Goal: Task Accomplishment & Management: Complete application form

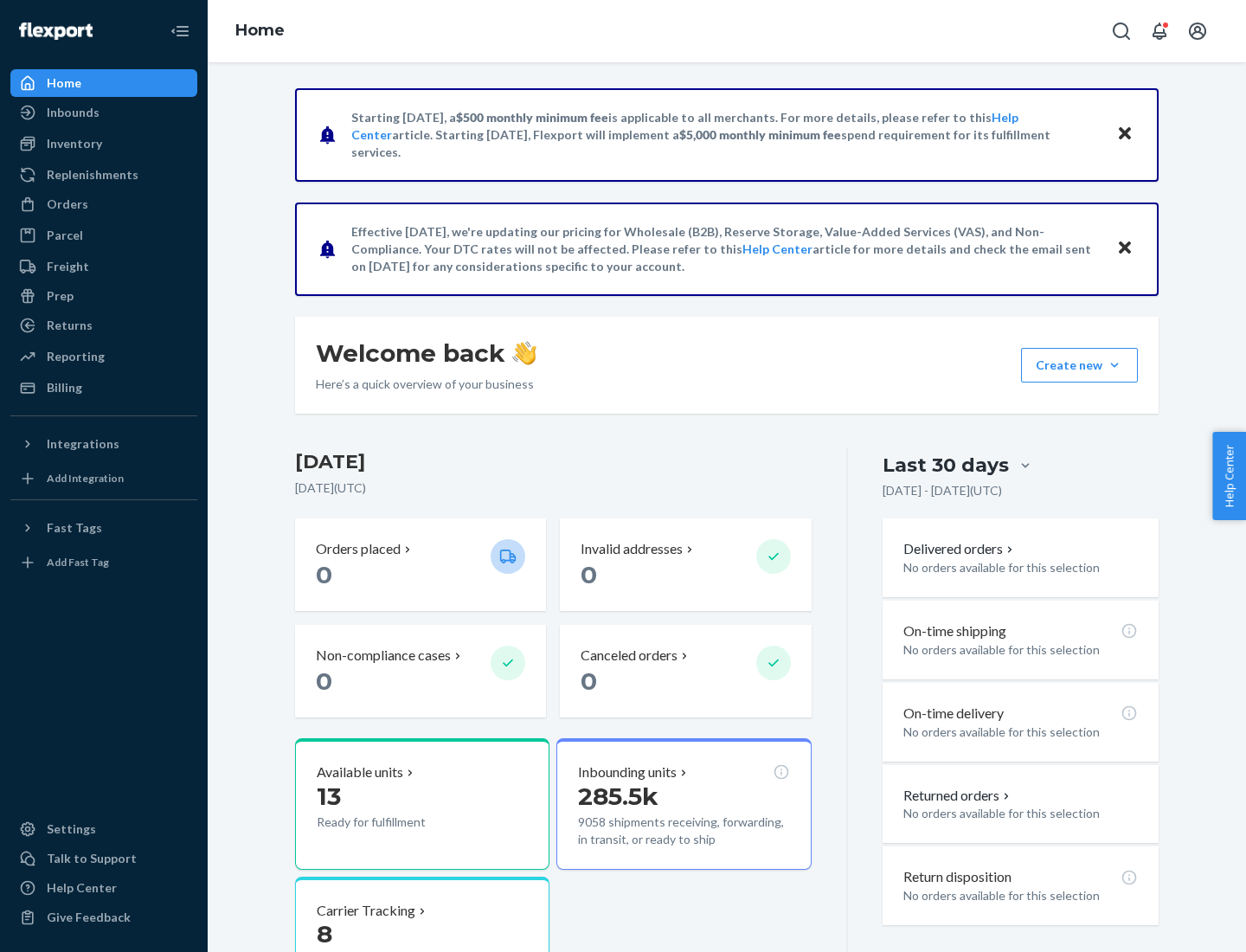
click at [1115, 365] on button "Create new Create new inbound Create new order Create new product" at bounding box center [1080, 365] width 117 height 34
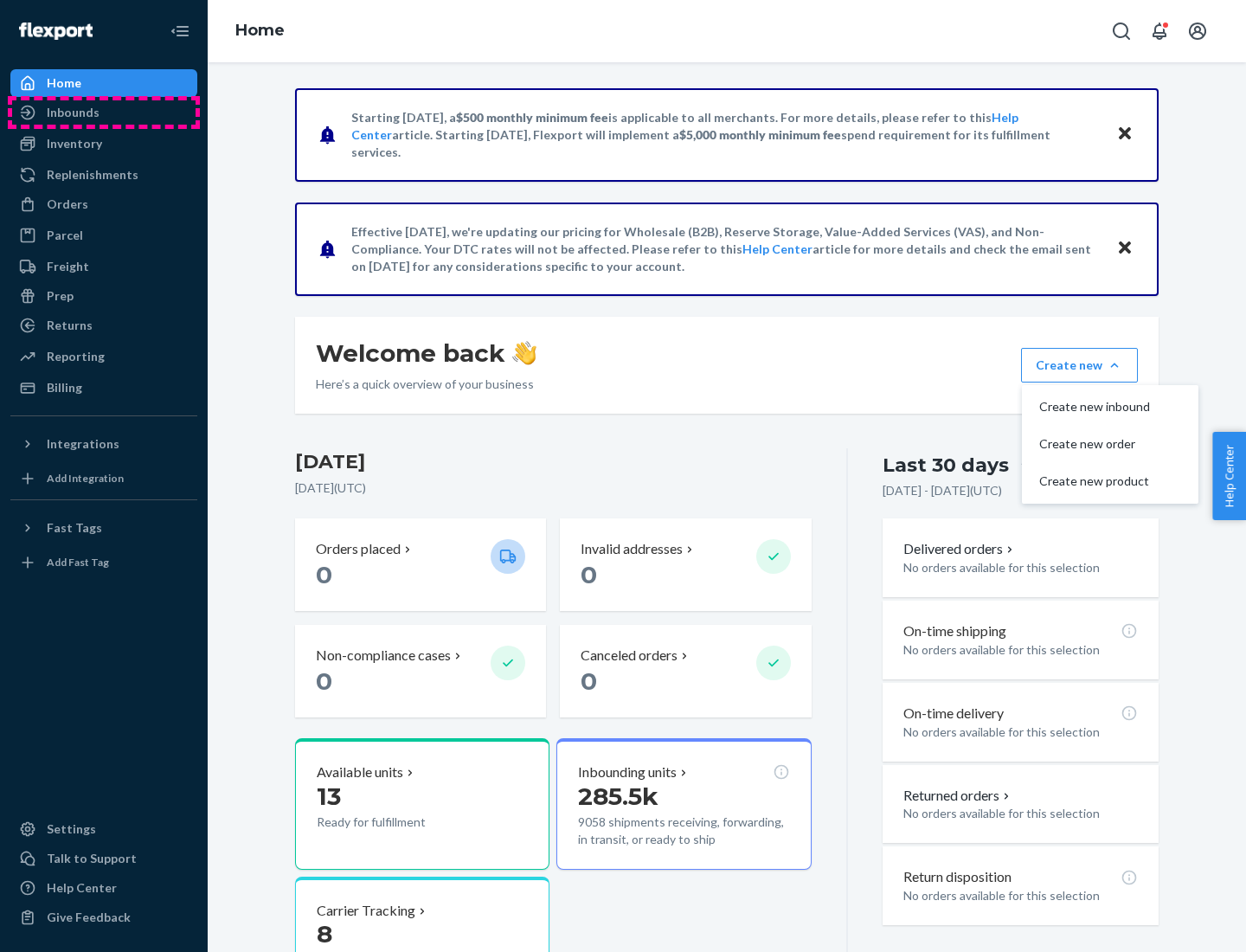
click at [103, 112] on div "Inbounds" at bounding box center [103, 112] width 183 height 24
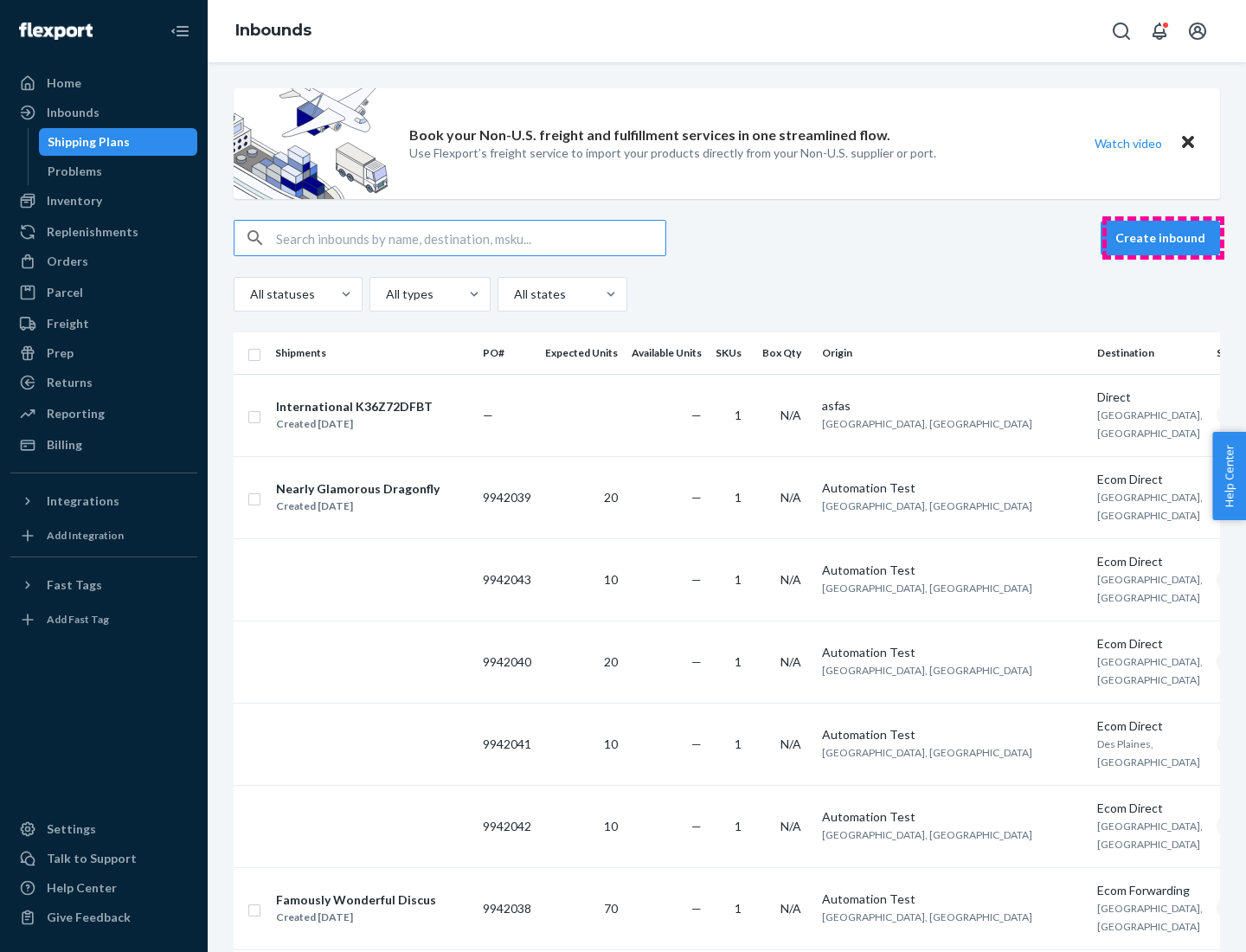
click at [1162, 238] on button "Create inbound" at bounding box center [1160, 237] width 120 height 34
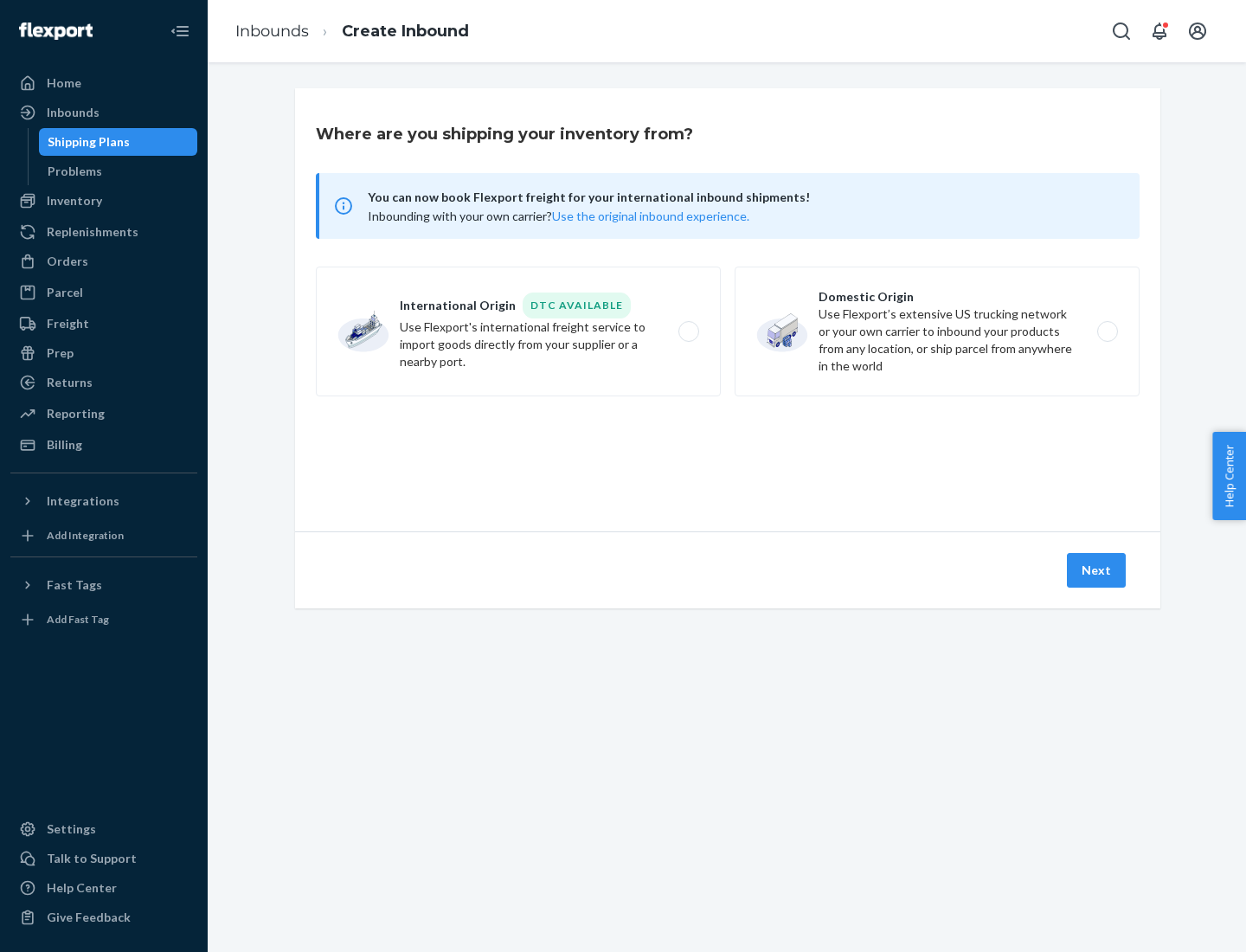
click at [937, 332] on label "Domestic Origin Use Flexport’s extensive US trucking network or your own carrie…" at bounding box center [937, 331] width 405 height 129
click at [1107, 332] on input "Domestic Origin Use Flexport’s extensive US trucking network or your own carrie…" at bounding box center [1112, 332] width 12 height 12
radio input "true"
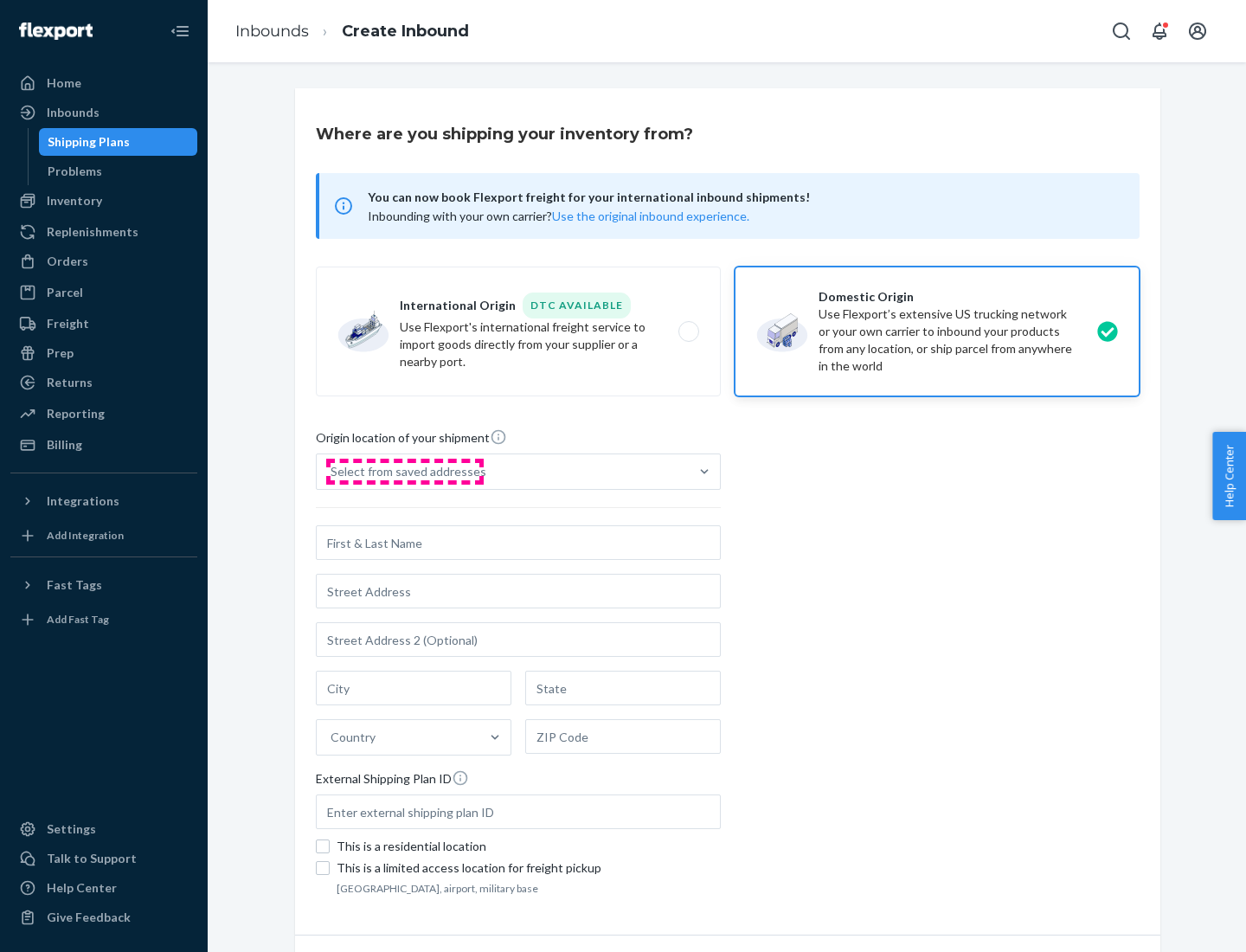
click at [404, 471] on div "Select from saved addresses" at bounding box center [408, 471] width 156 height 17
click at [333, 471] on input "Select from saved addresses" at bounding box center [332, 471] width 2 height 17
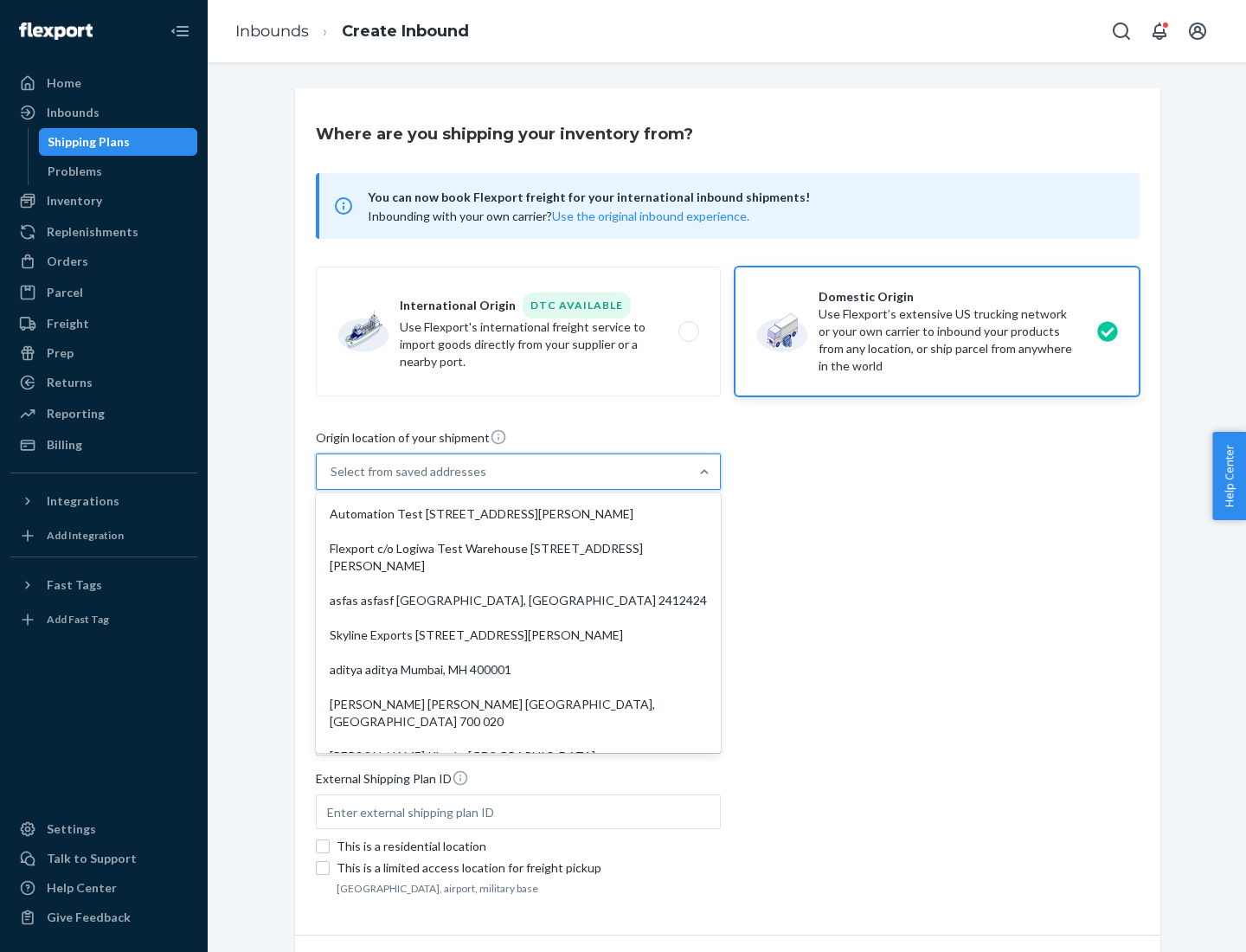
scroll to position [7, 0]
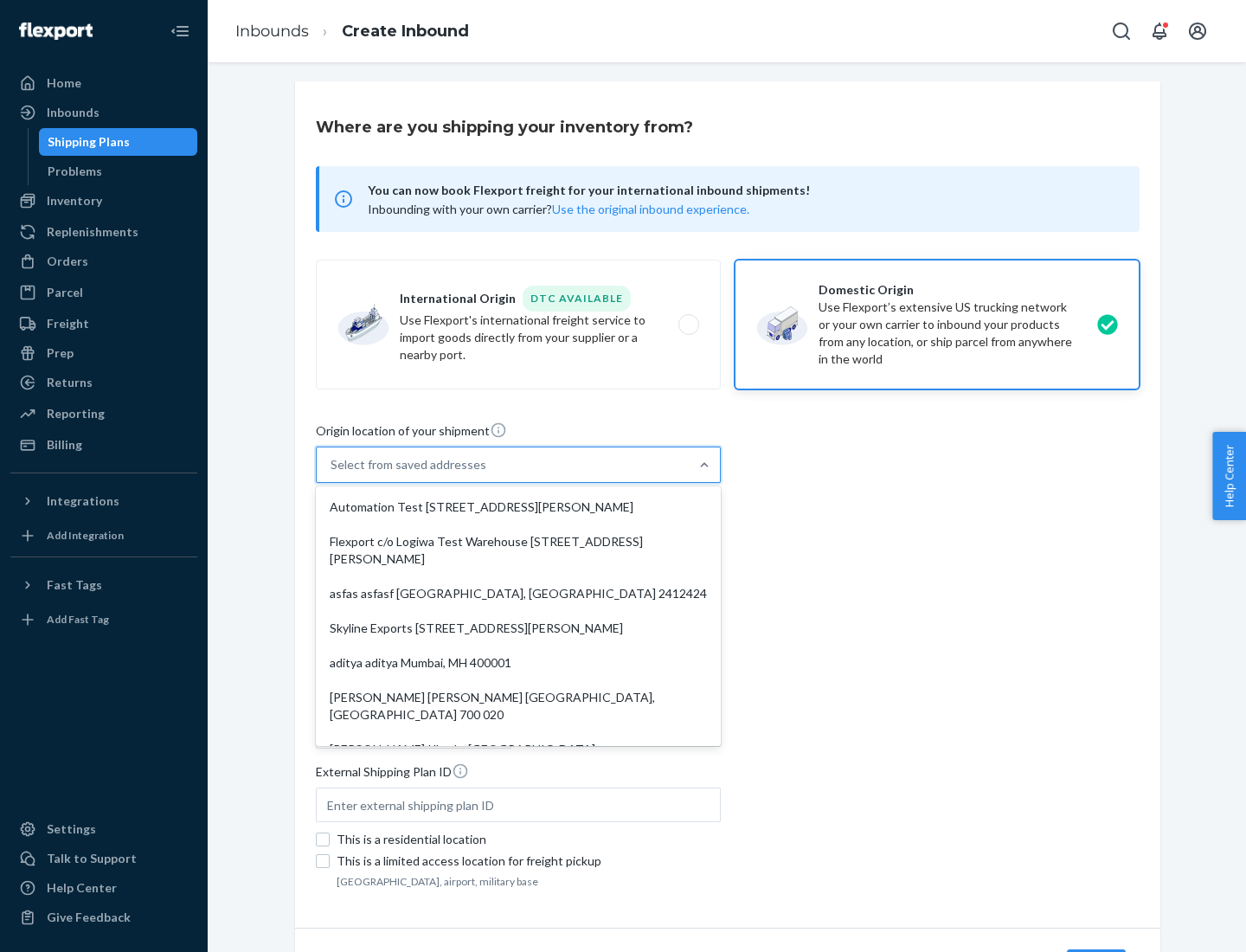
click at [518, 507] on div "Automation Test [STREET_ADDRESS][PERSON_NAME]" at bounding box center [518, 507] width 398 height 34
click at [333, 473] on input "option Automation Test [STREET_ADDRESS][PERSON_NAME]. 9 results available. Use …" at bounding box center [332, 464] width 2 height 17
type input "Automation Test"
type input "9th Floor"
type input "[GEOGRAPHIC_DATA]"
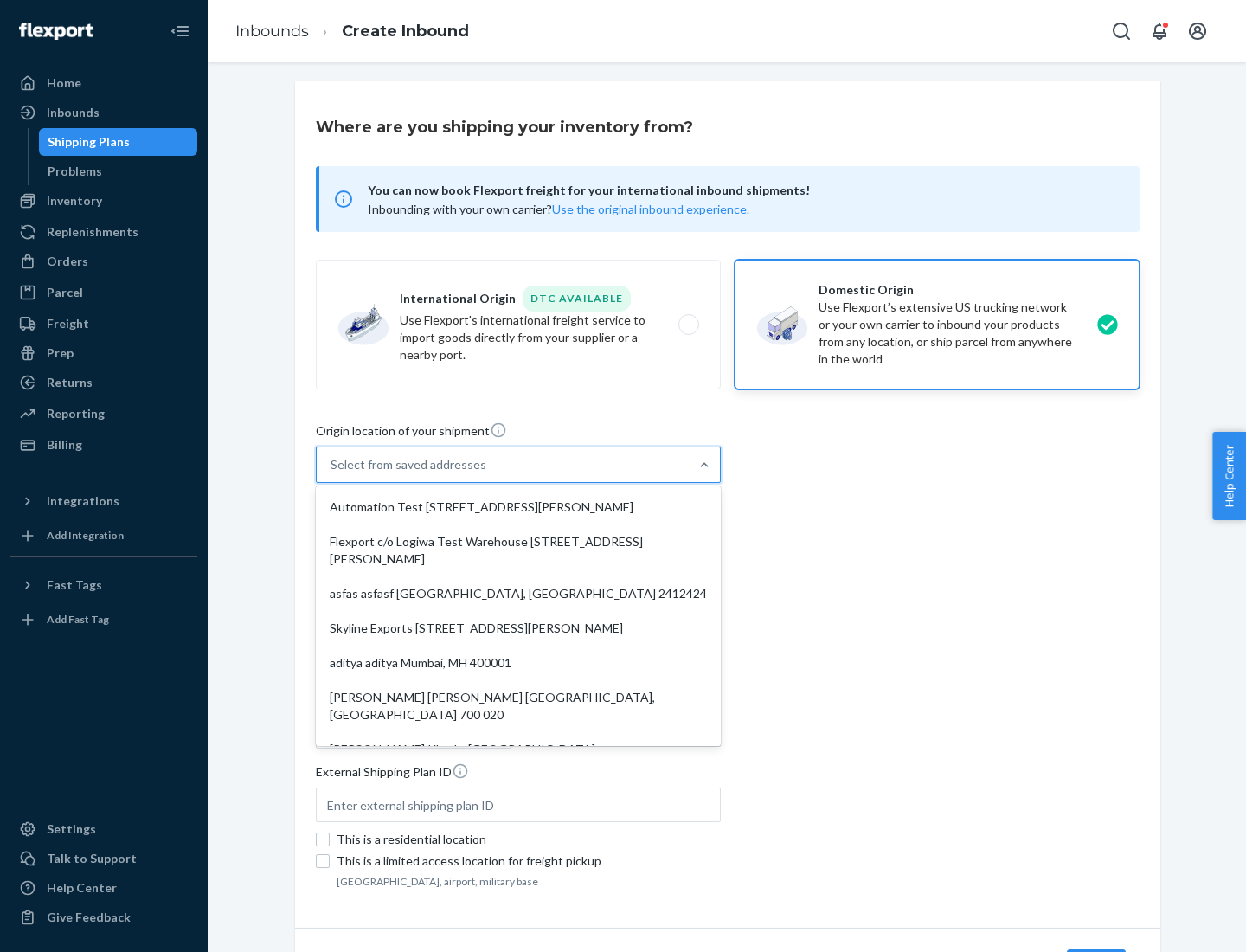
type input "CA"
type input "94104"
type input "[STREET_ADDRESS][PERSON_NAME]"
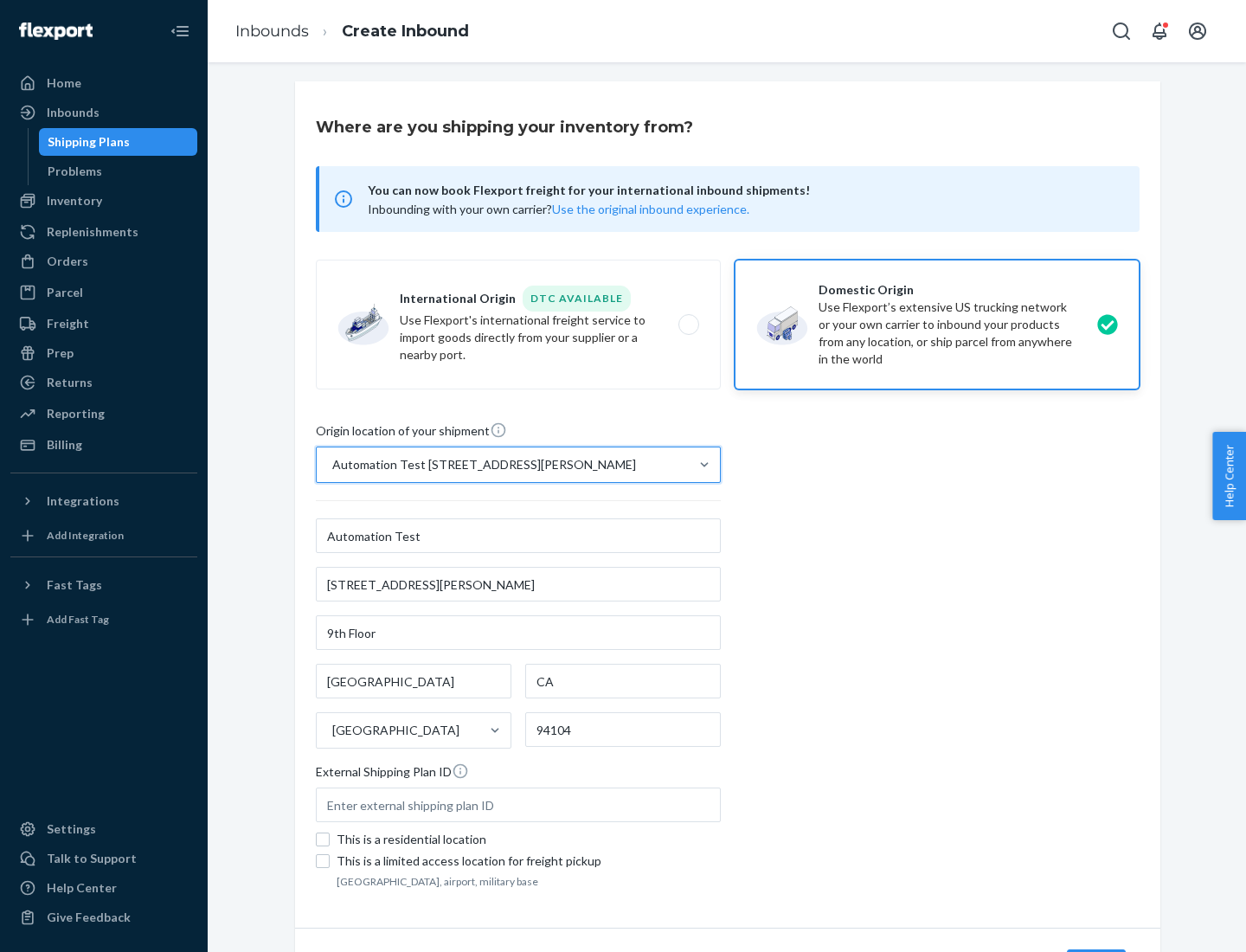
scroll to position [102, 0]
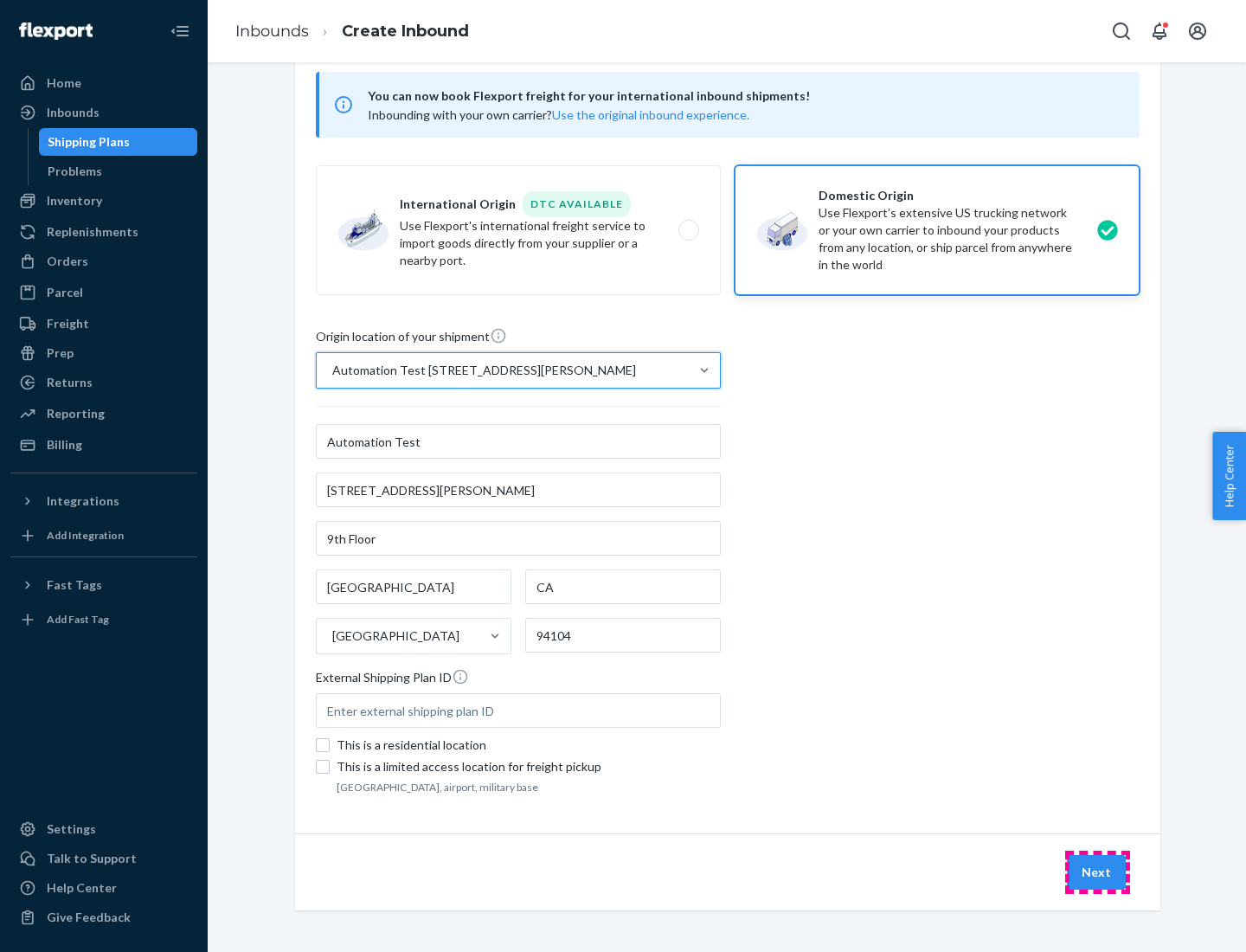
click at [1097, 872] on button "Next" at bounding box center [1096, 872] width 58 height 34
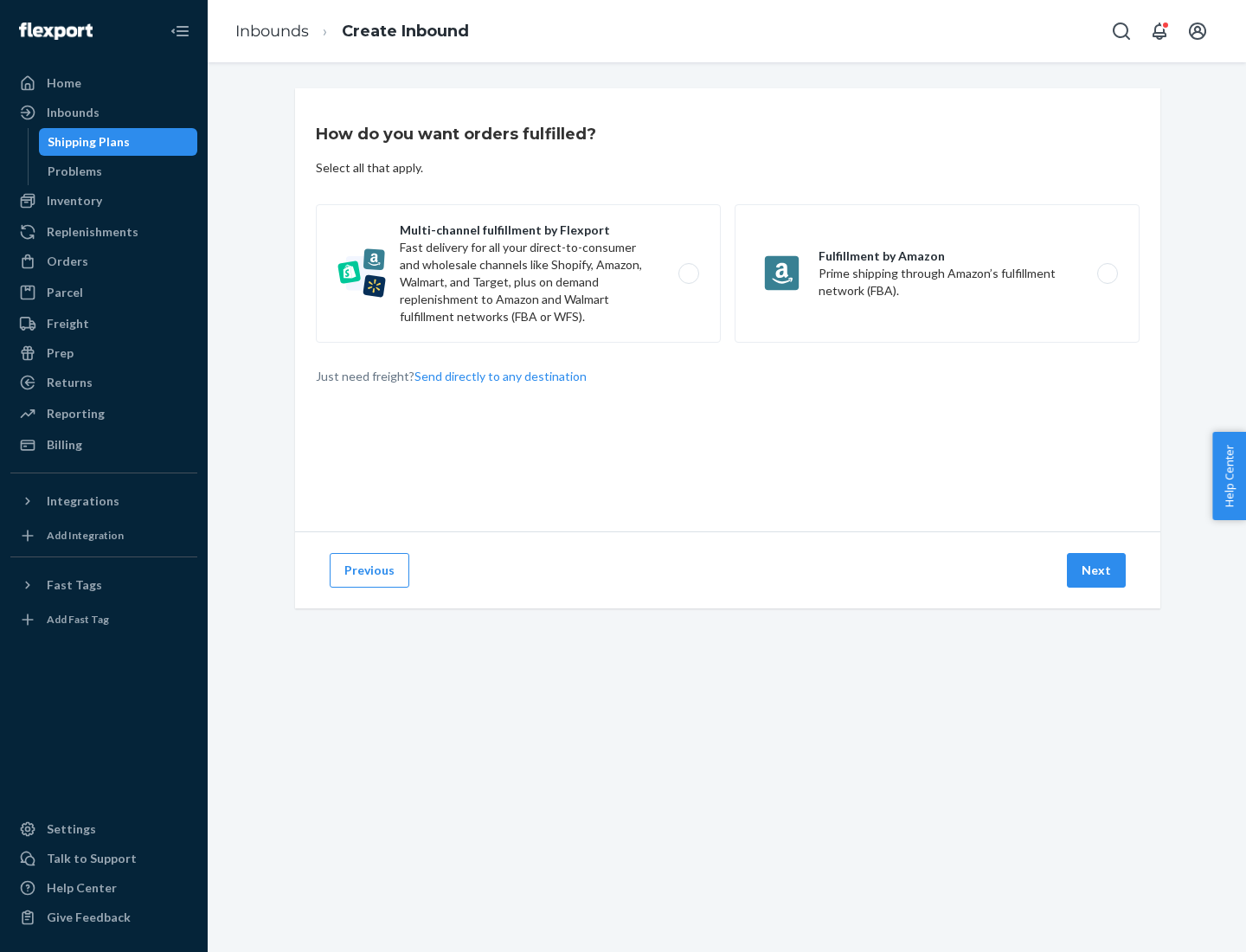
click at [518, 273] on label "Multi-channel fulfillment by Flexport Fast delivery for all your direct-to-cons…" at bounding box center [518, 273] width 405 height 138
click at [688, 273] on input "Multi-channel fulfillment by Flexport Fast delivery for all your direct-to-cons…" at bounding box center [693, 273] width 12 height 12
radio input "true"
click at [1097, 570] on button "Next" at bounding box center [1096, 570] width 58 height 34
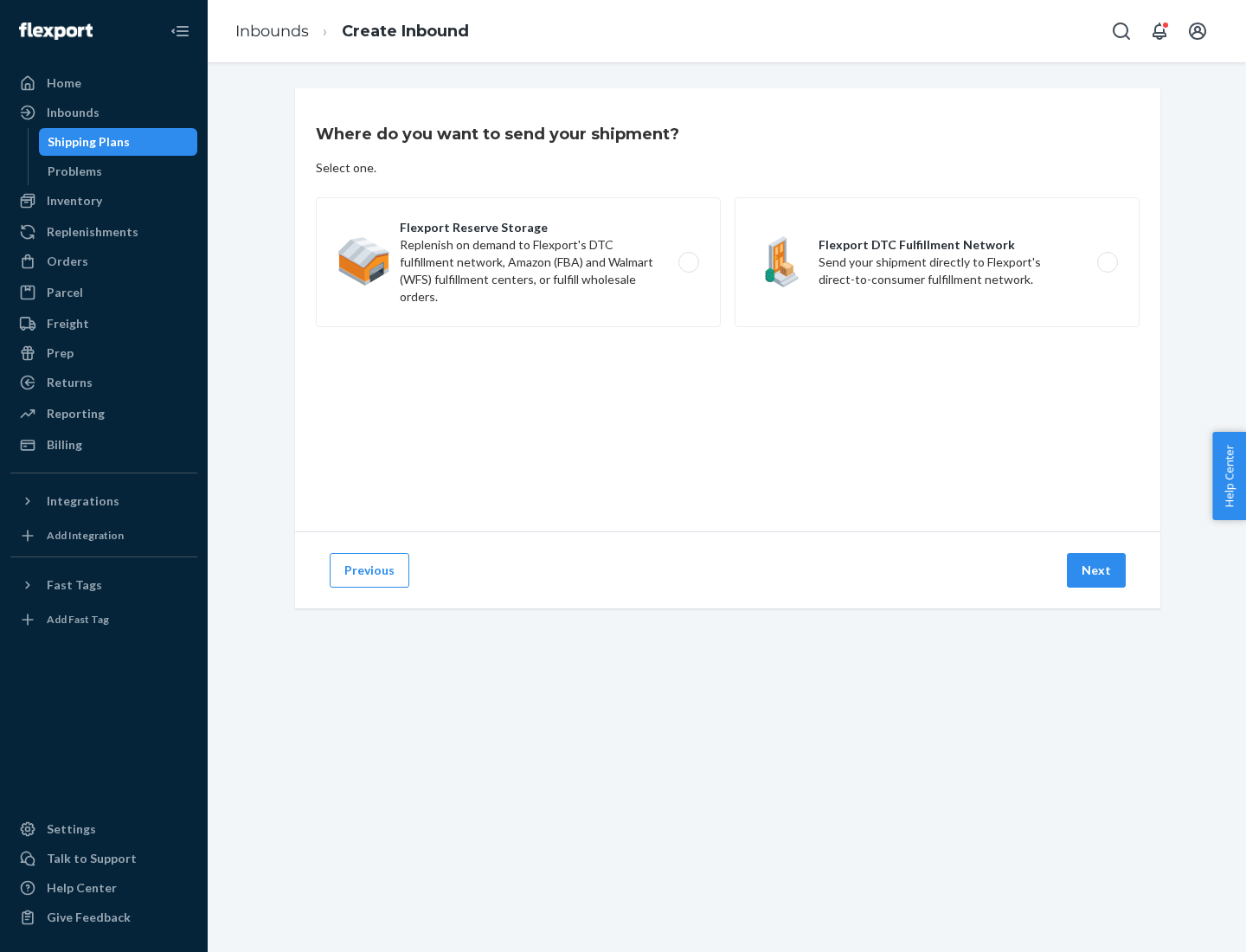
click at [937, 262] on label "Flexport DTC Fulfillment Network Send your shipment directly to Flexport's dire…" at bounding box center [937, 262] width 405 height 129
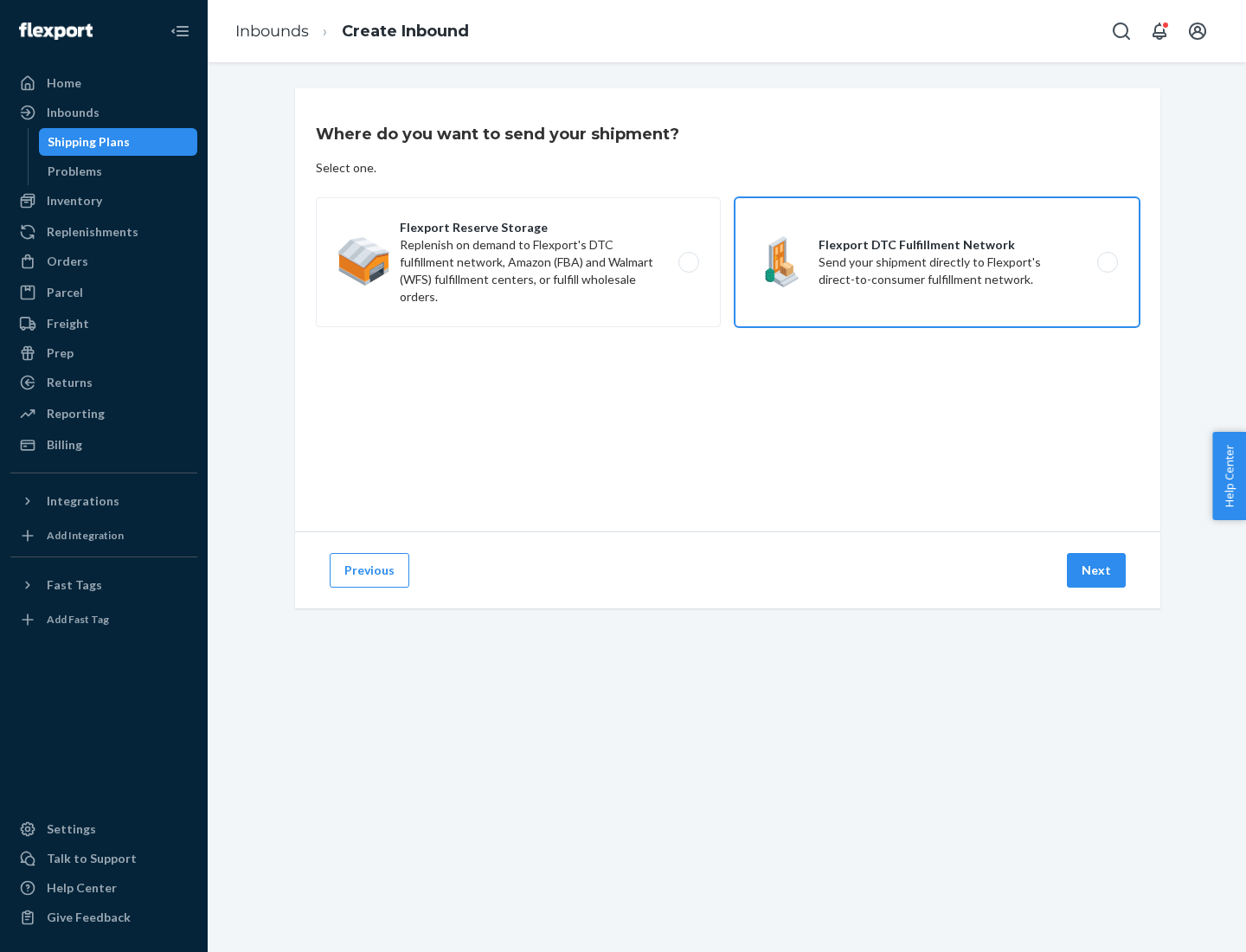
click at [1107, 262] on input "Flexport DTC Fulfillment Network Send your shipment directly to Flexport's dire…" at bounding box center [1112, 262] width 12 height 12
radio input "true"
click at [1097, 570] on button "Next" at bounding box center [1096, 570] width 58 height 34
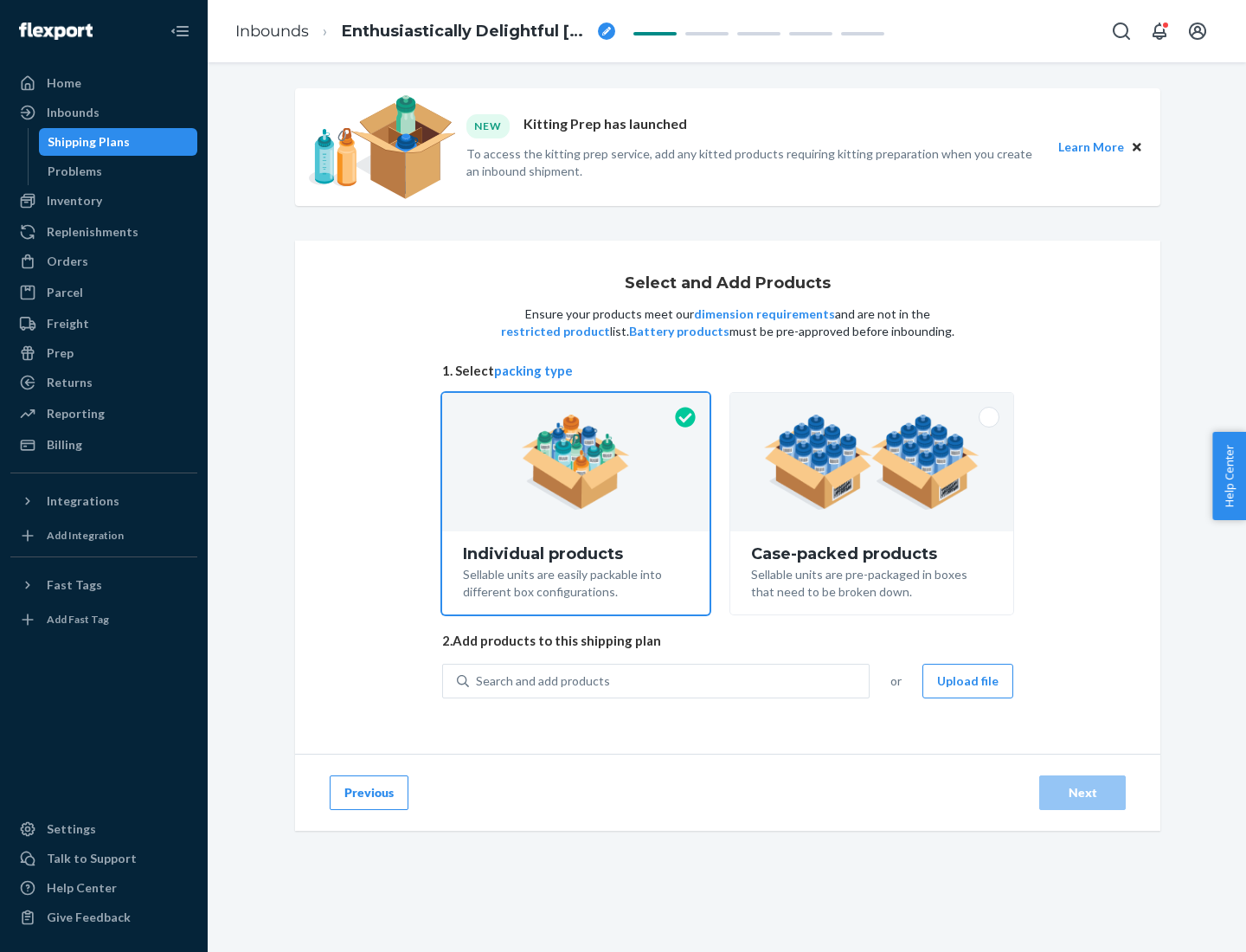
click at [872, 462] on img at bounding box center [872, 462] width 216 height 95
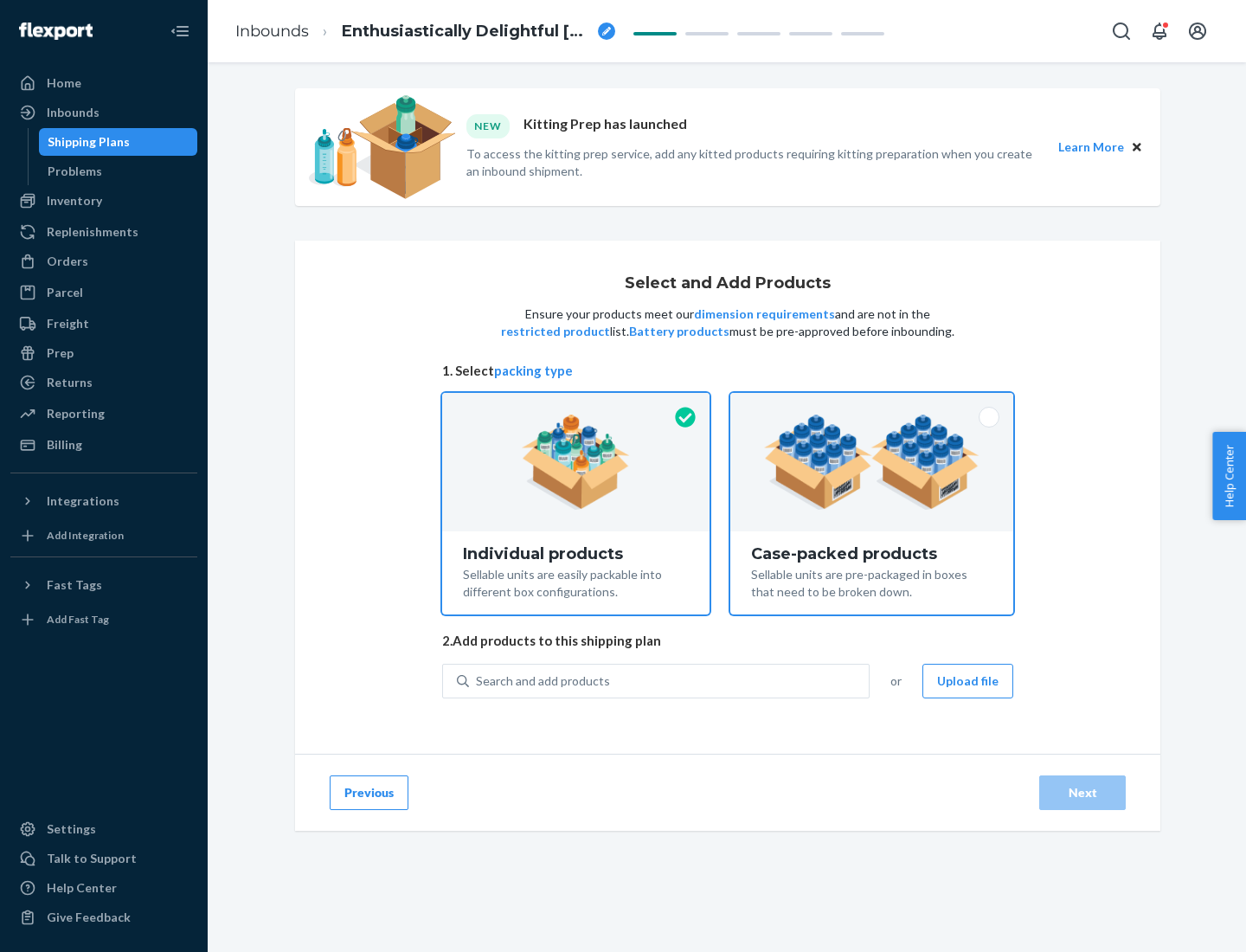
click at [872, 404] on input "Case-packed products Sellable units are pre-packaged in boxes that need to be b…" at bounding box center [871, 398] width 12 height 12
radio input "true"
radio input "false"
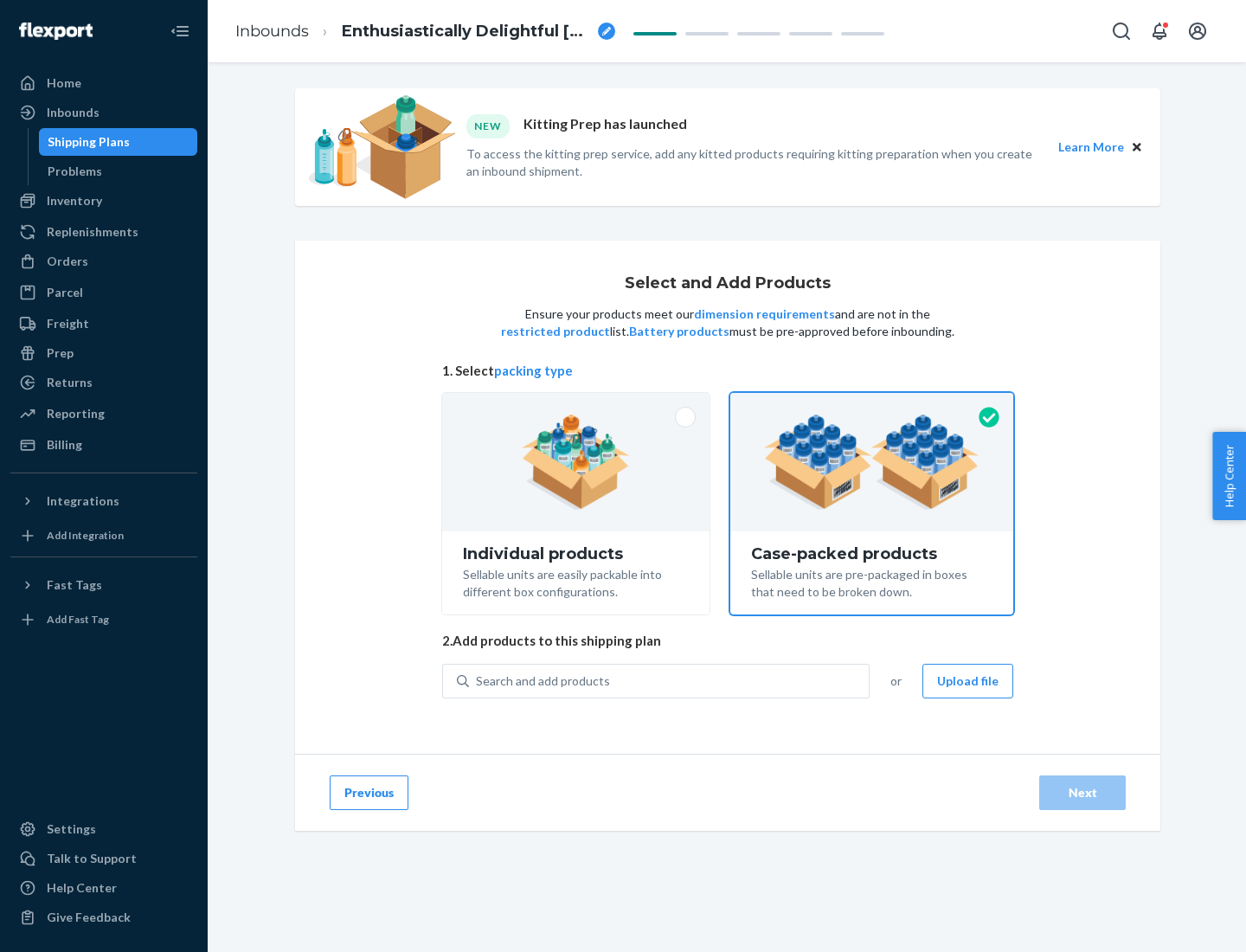
click at [670, 680] on div "Search and add products" at bounding box center [669, 681] width 400 height 31
click at [477, 680] on input "Search and add products" at bounding box center [476, 681] width 2 height 17
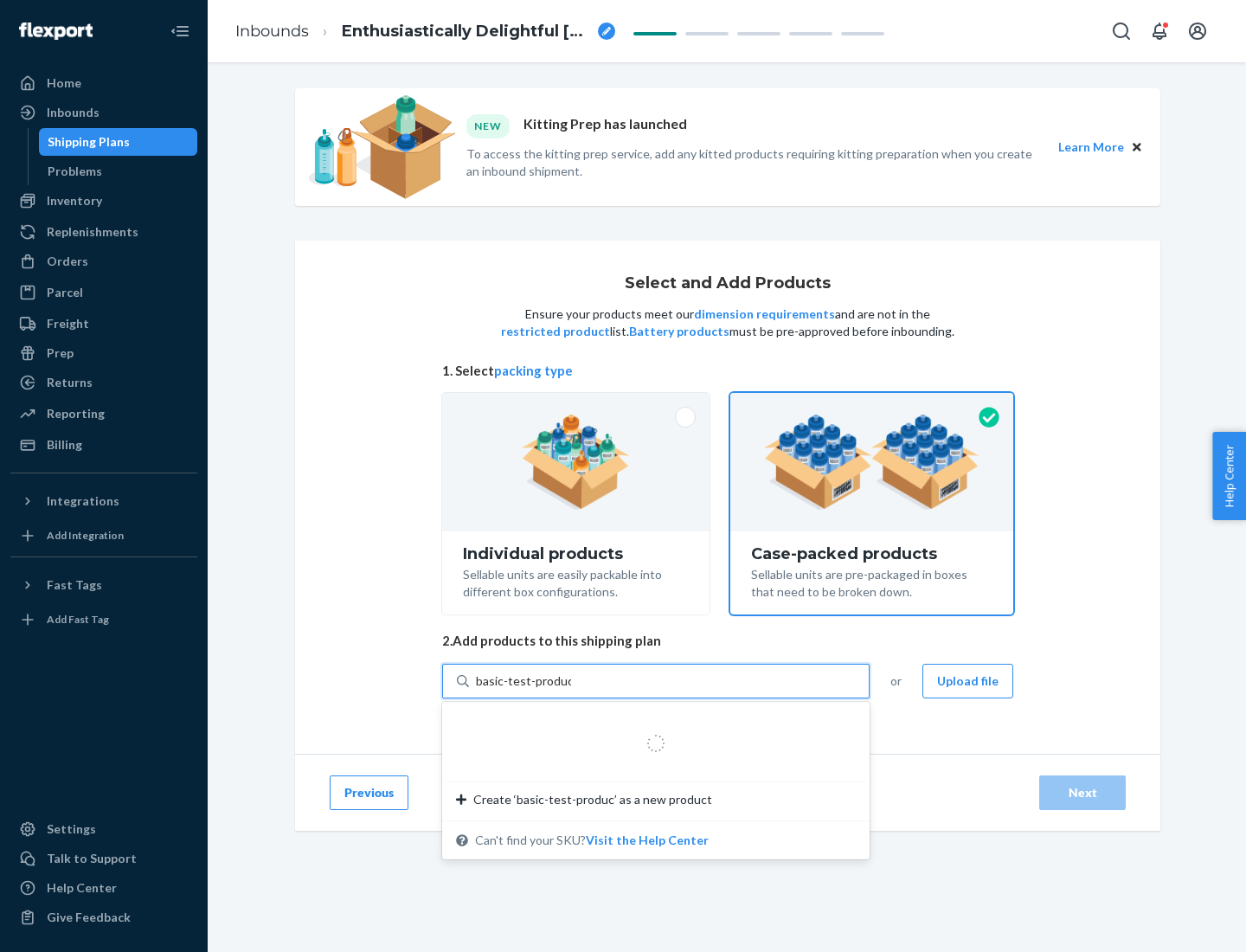
type input "basic-test-product-1"
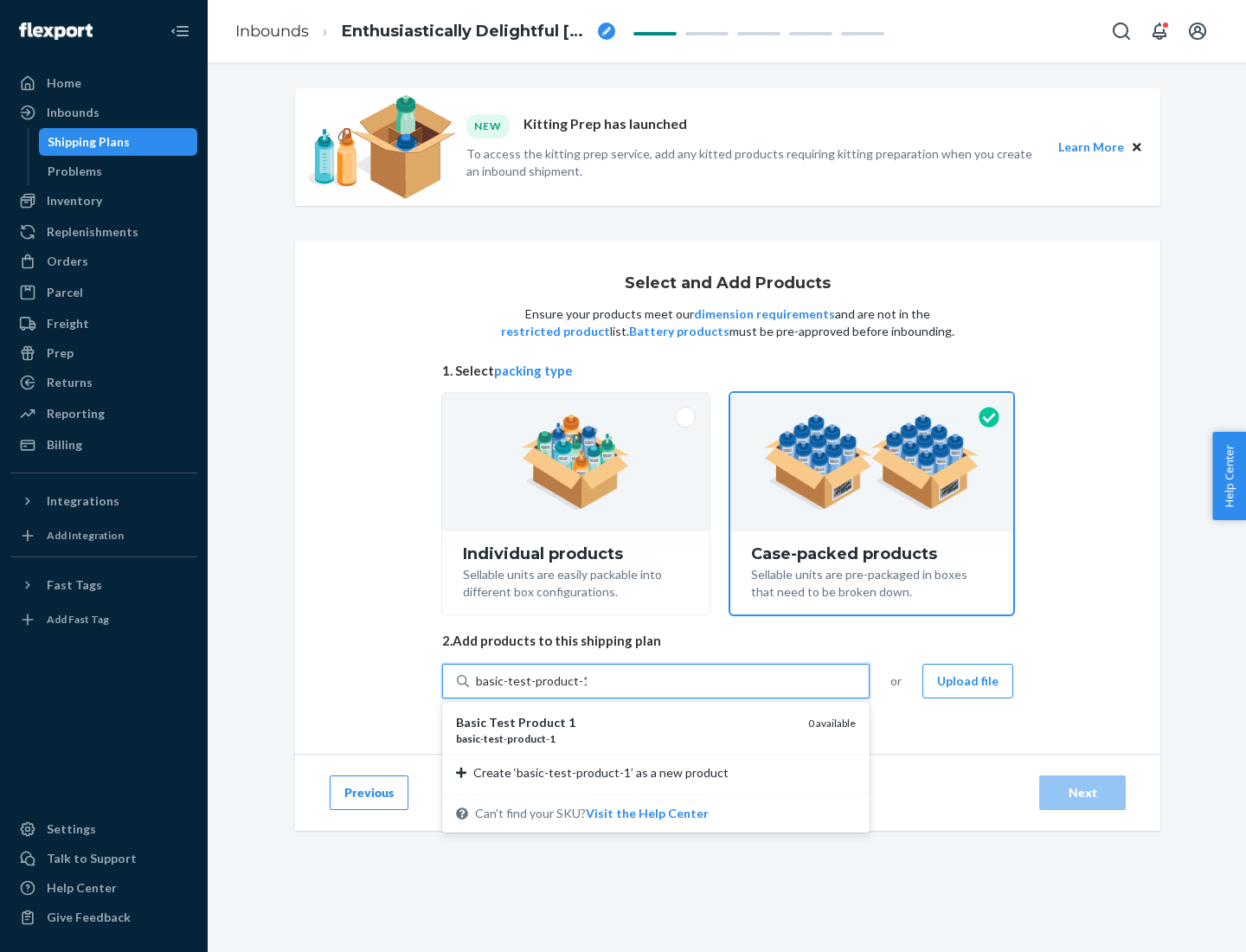
click at [626, 738] on div "basic - test - product - 1" at bounding box center [625, 738] width 338 height 14
click at [586, 690] on input "basic-test-product-1" at bounding box center [530, 681] width 111 height 17
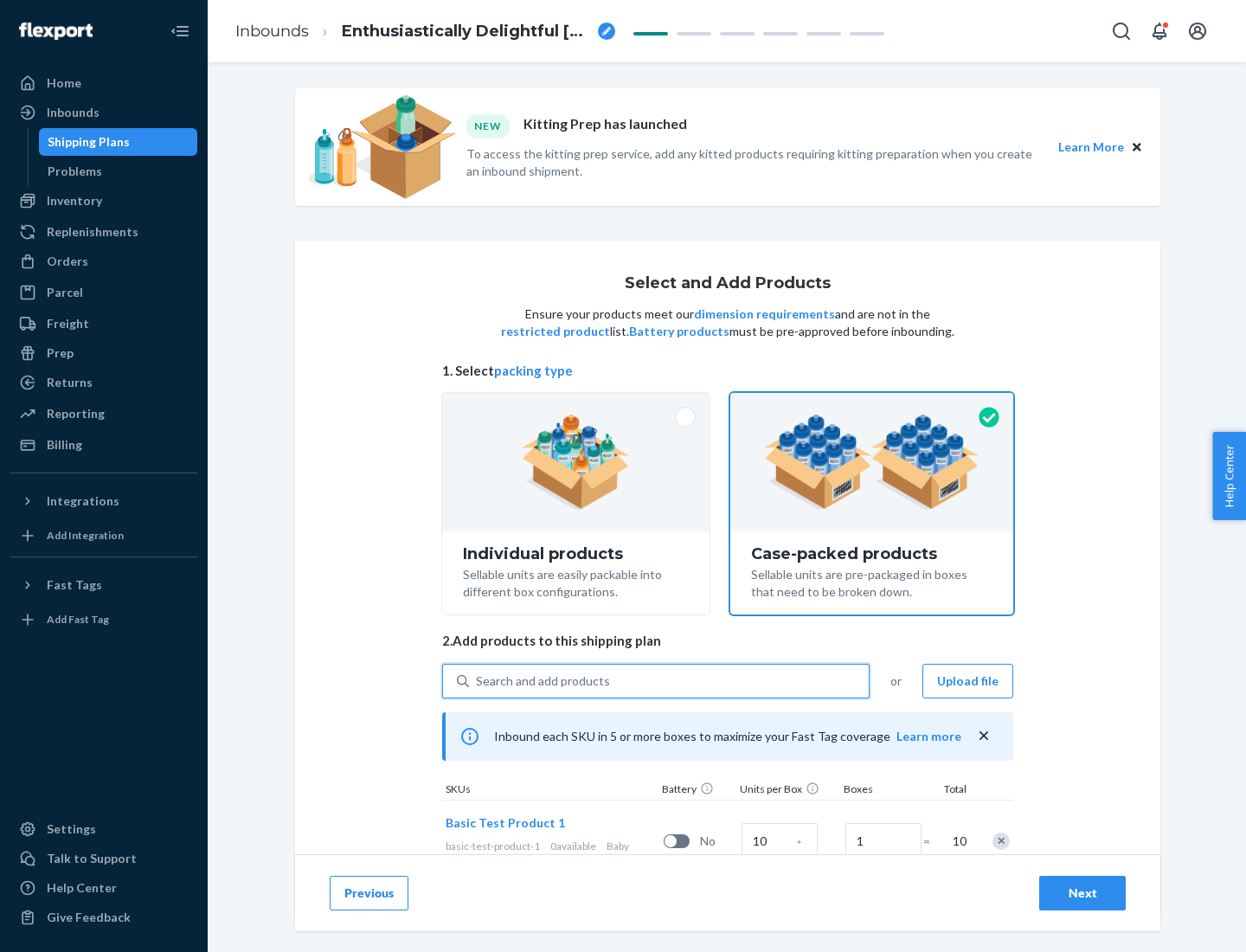
scroll to position [62, 0]
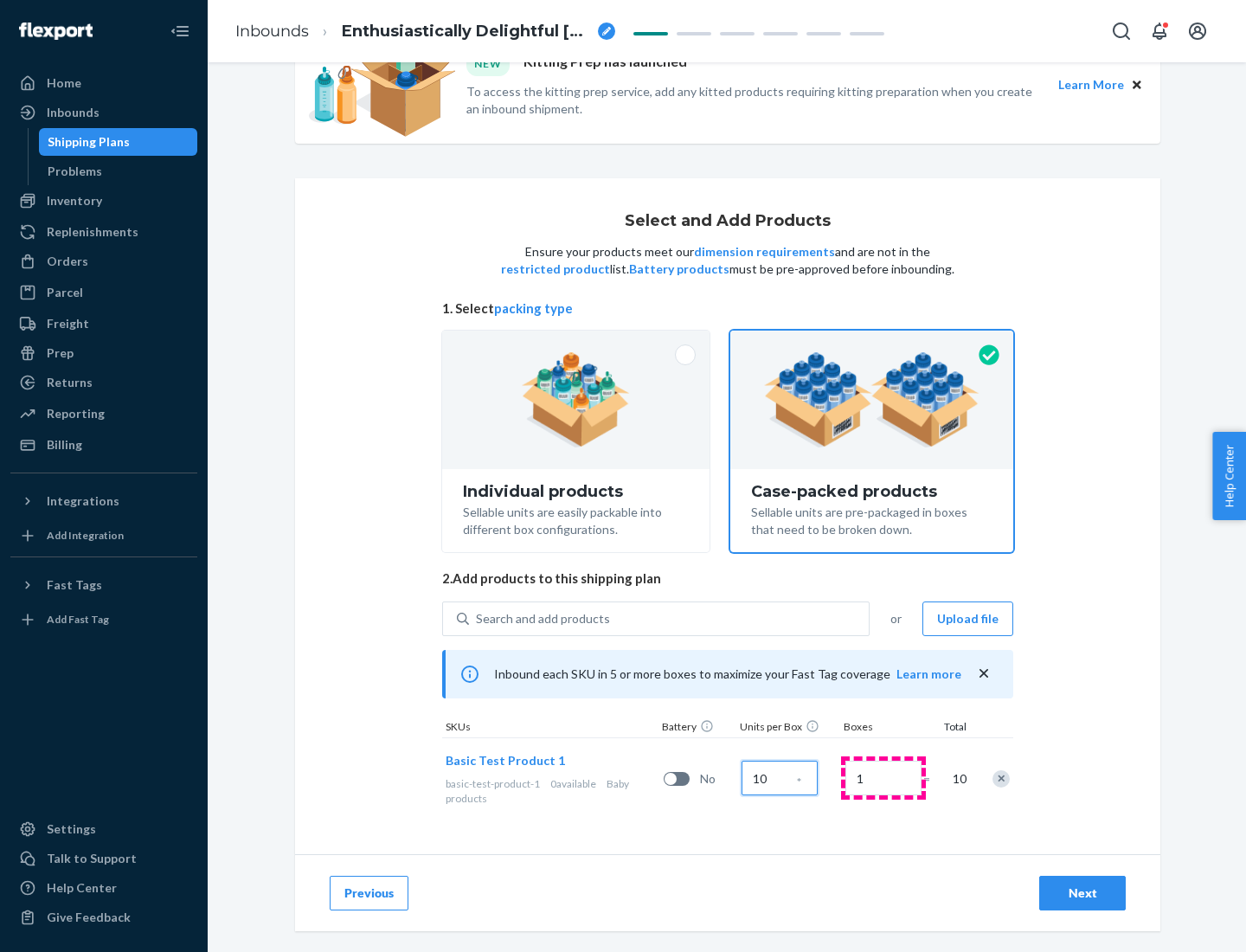
type input "10"
type input "7"
click at [1082, 893] on div "Next" at bounding box center [1082, 893] width 58 height 17
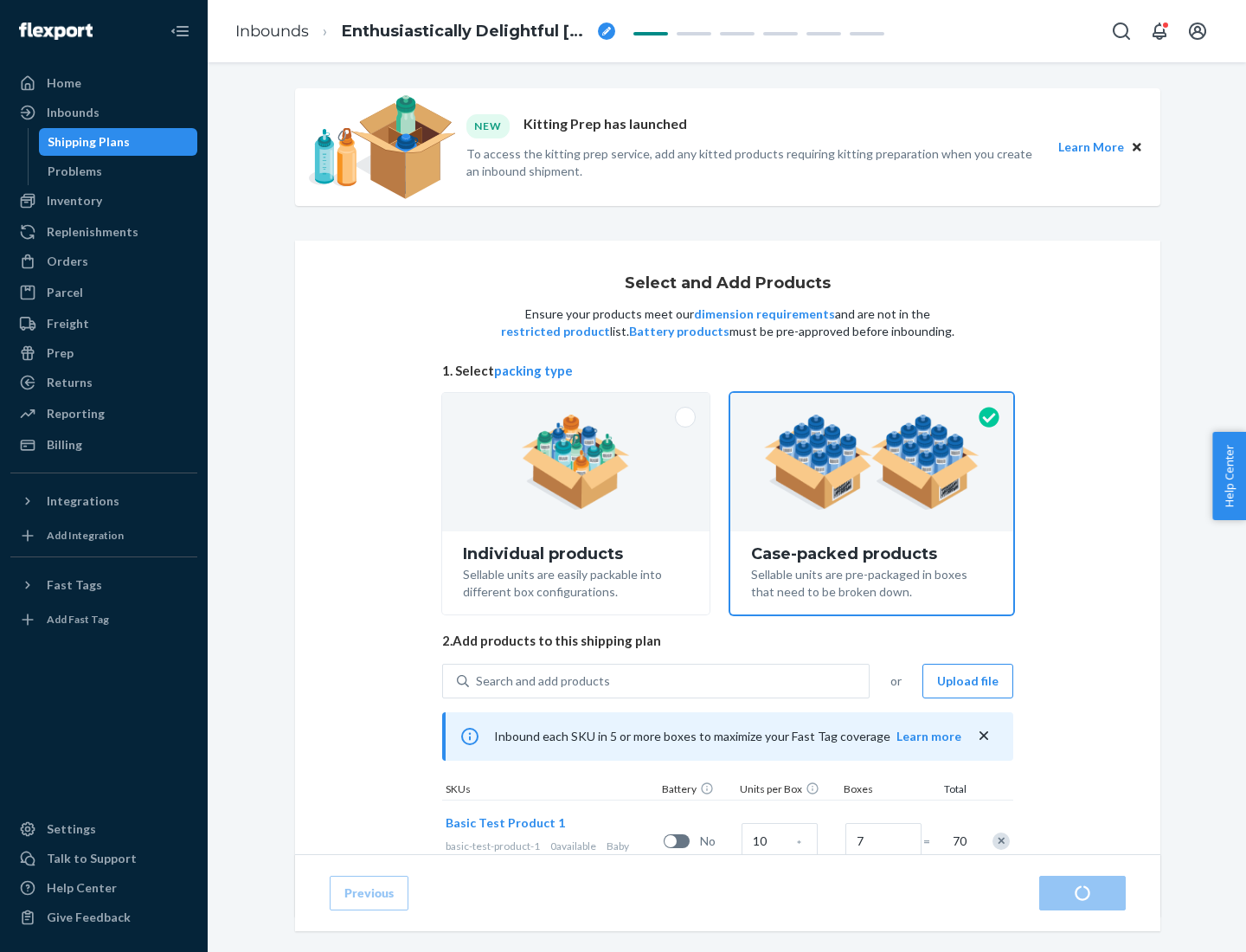
radio input "true"
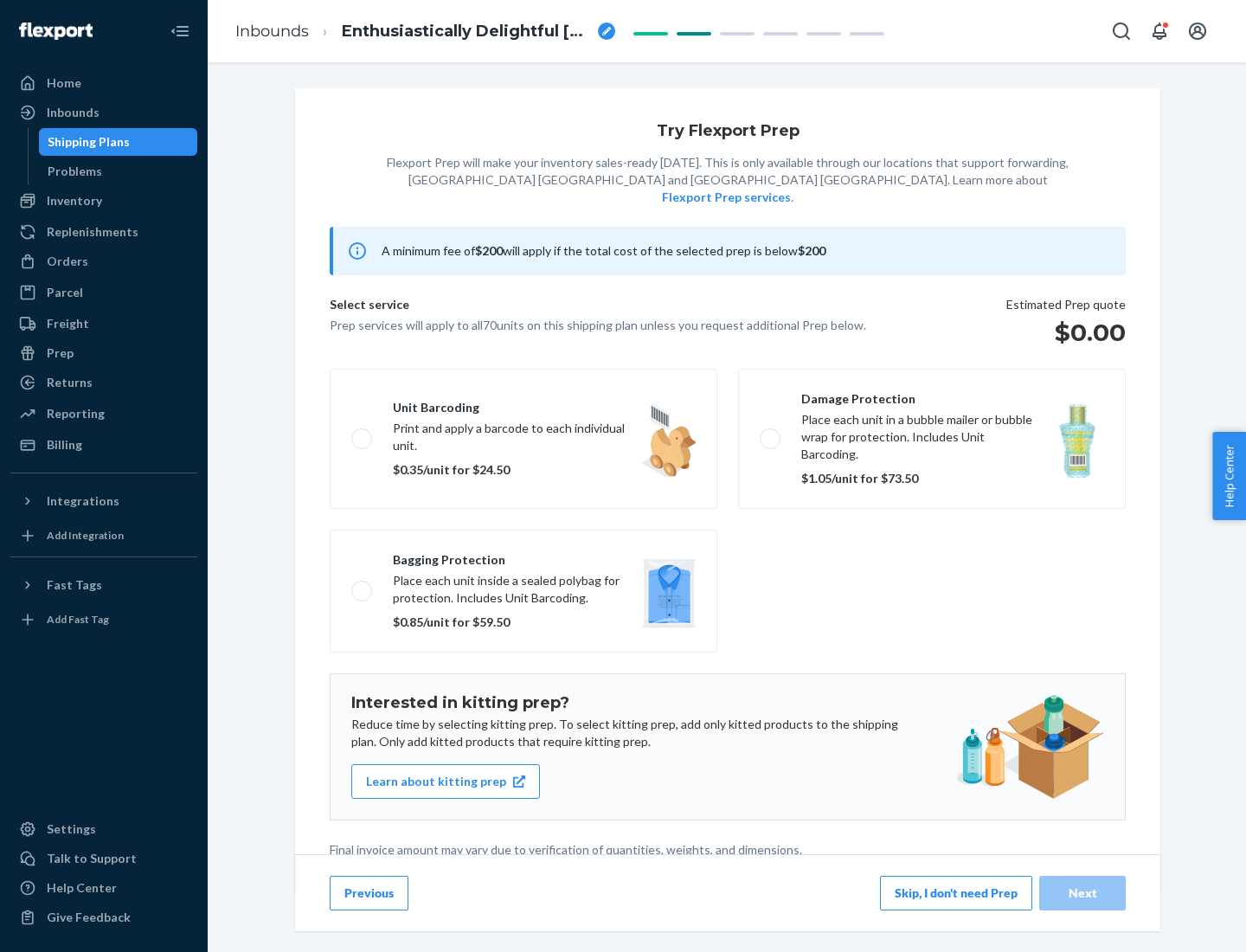
scroll to position [4, 0]
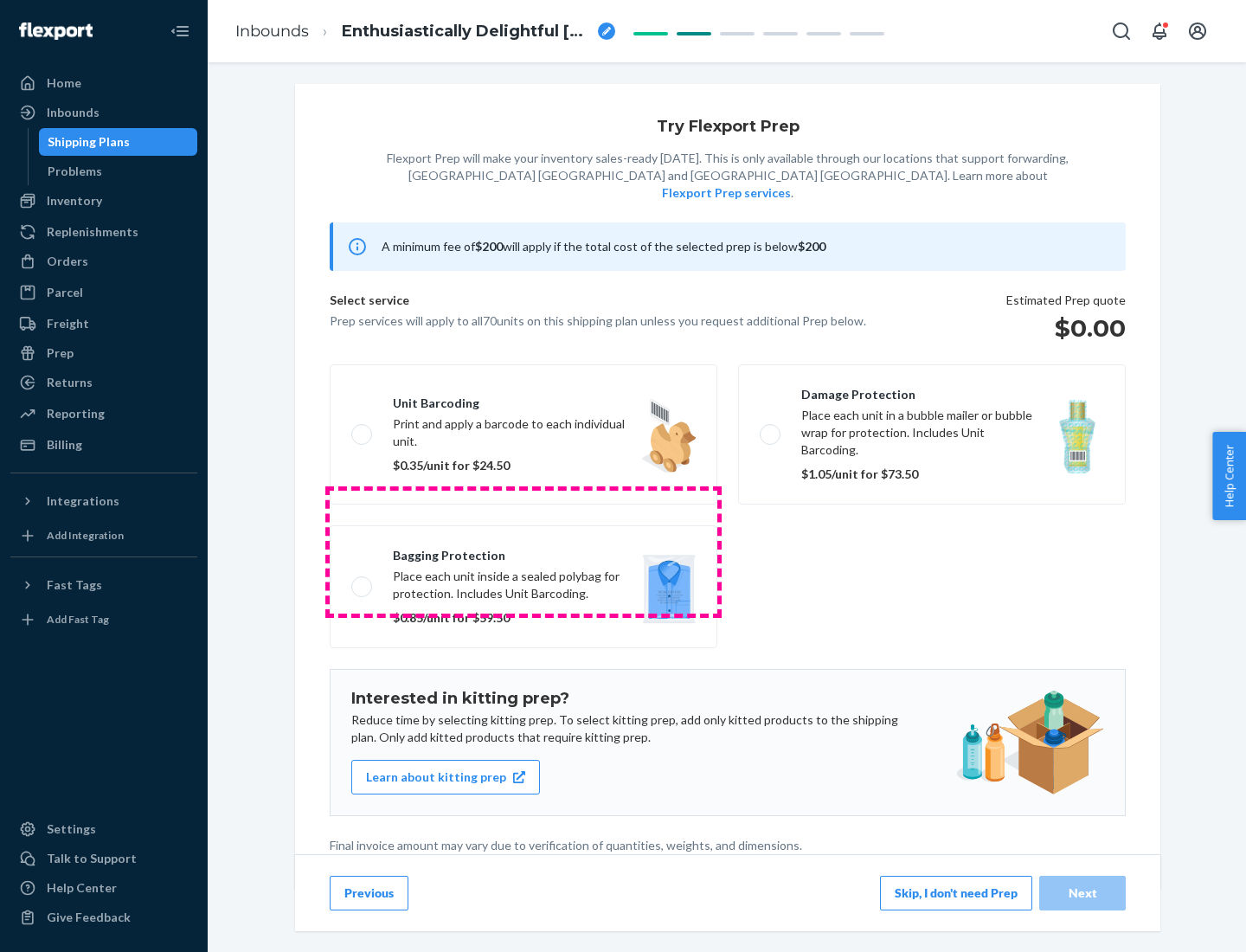
click at [523, 551] on label "Bagging protection Place each unit inside a sealed polybag for protection. Incl…" at bounding box center [523, 586] width 387 height 123
click at [362, 581] on input "Bagging protection Place each unit inside a sealed polybag for protection. Incl…" at bounding box center [357, 586] width 12 height 12
checkbox input "true"
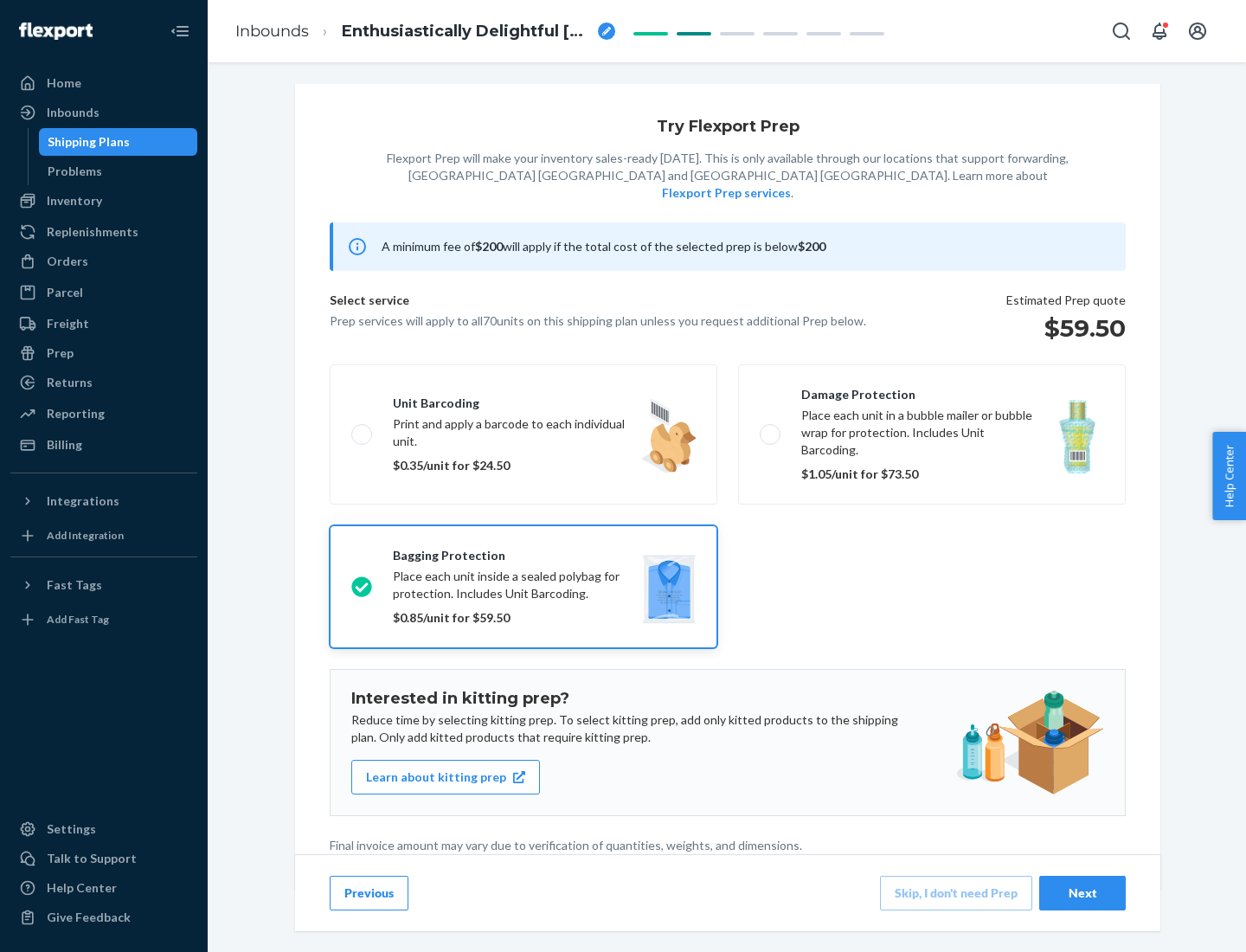
click at [1082, 892] on div "Next" at bounding box center [1082, 893] width 58 height 17
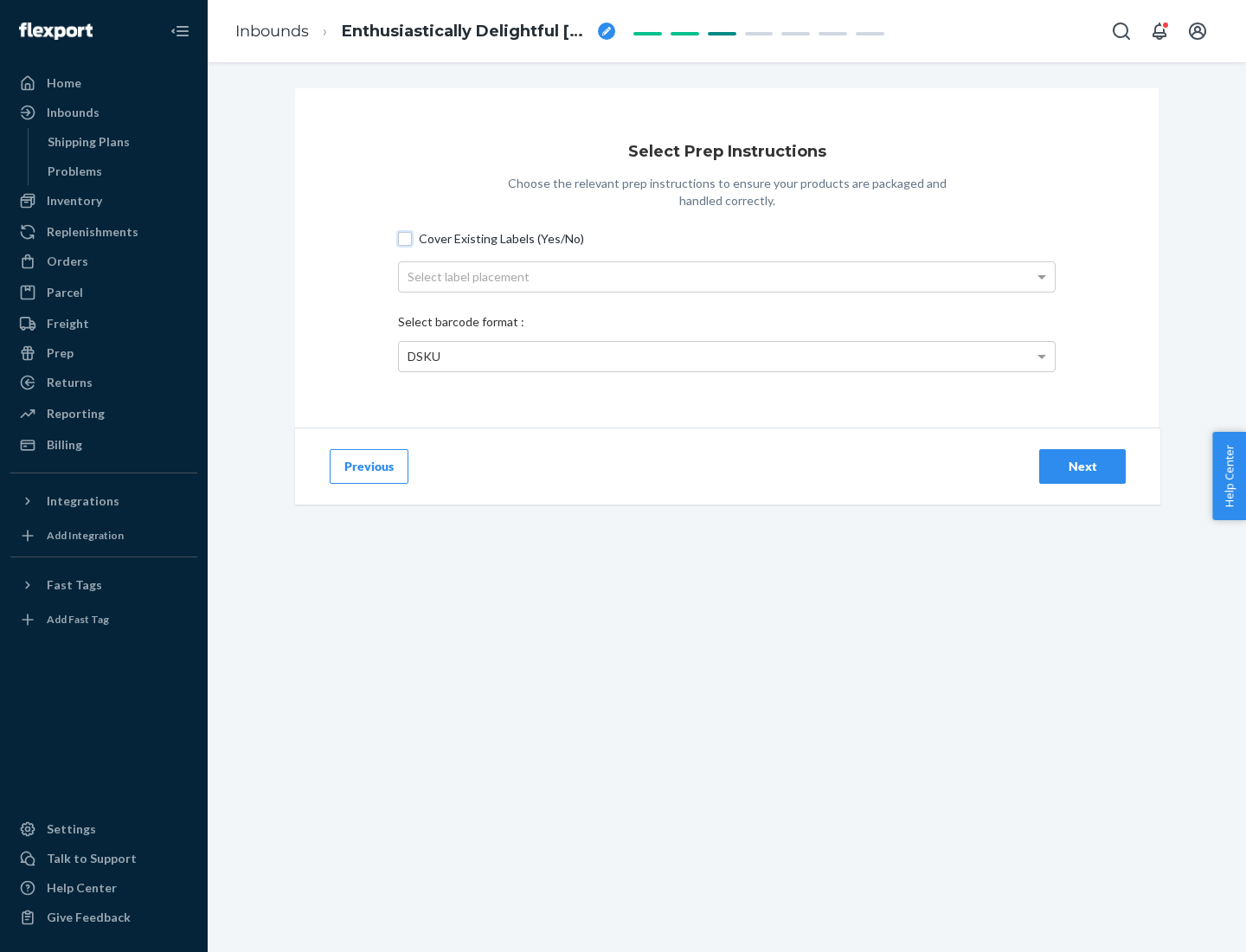
click at [405, 238] on input "Cover Existing Labels (Yes/No)" at bounding box center [405, 238] width 13 height 13
checkbox input "true"
click at [726, 276] on div "Select label placement" at bounding box center [726, 277] width 655 height 30
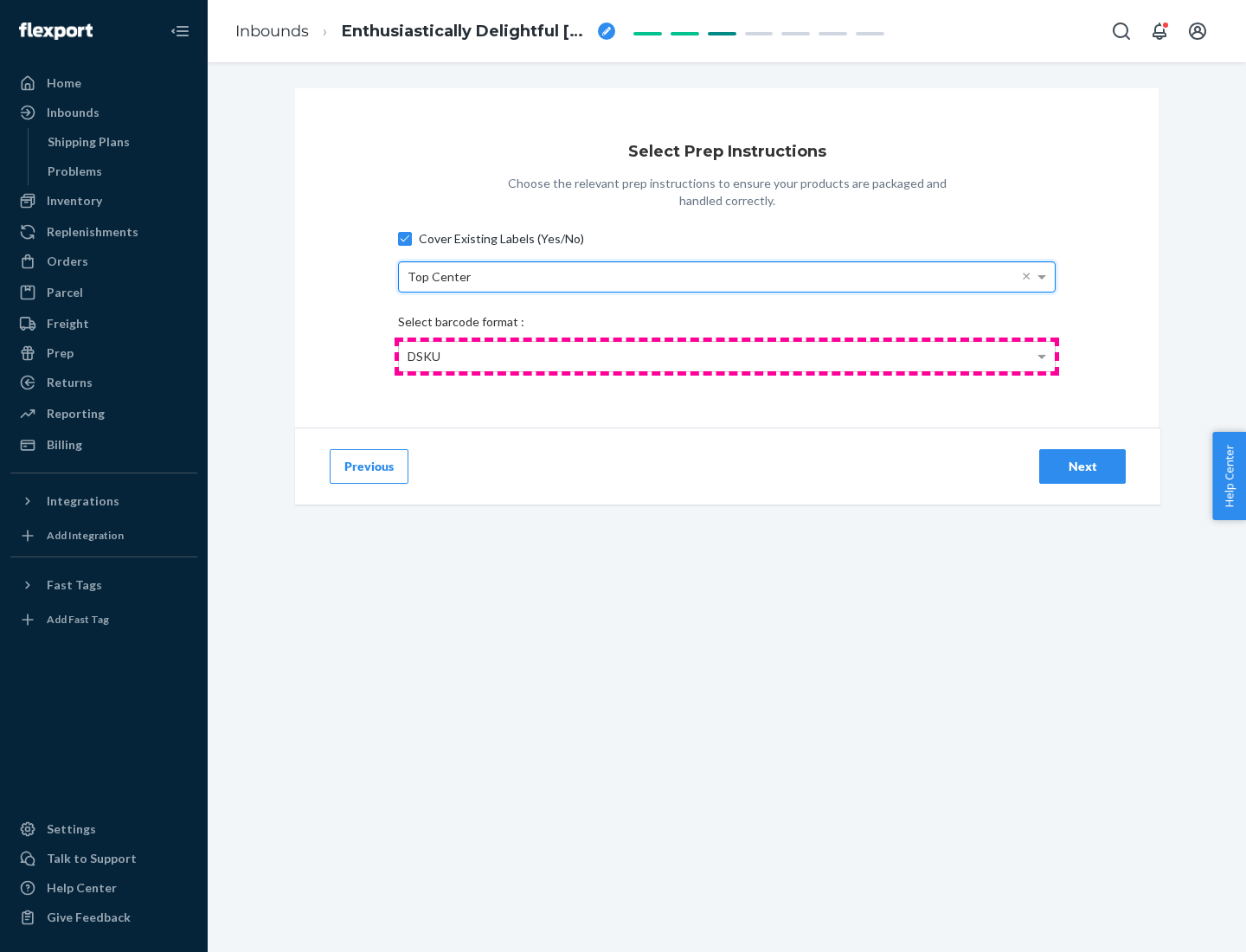
click at [726, 356] on div "DSKU" at bounding box center [726, 356] width 655 height 30
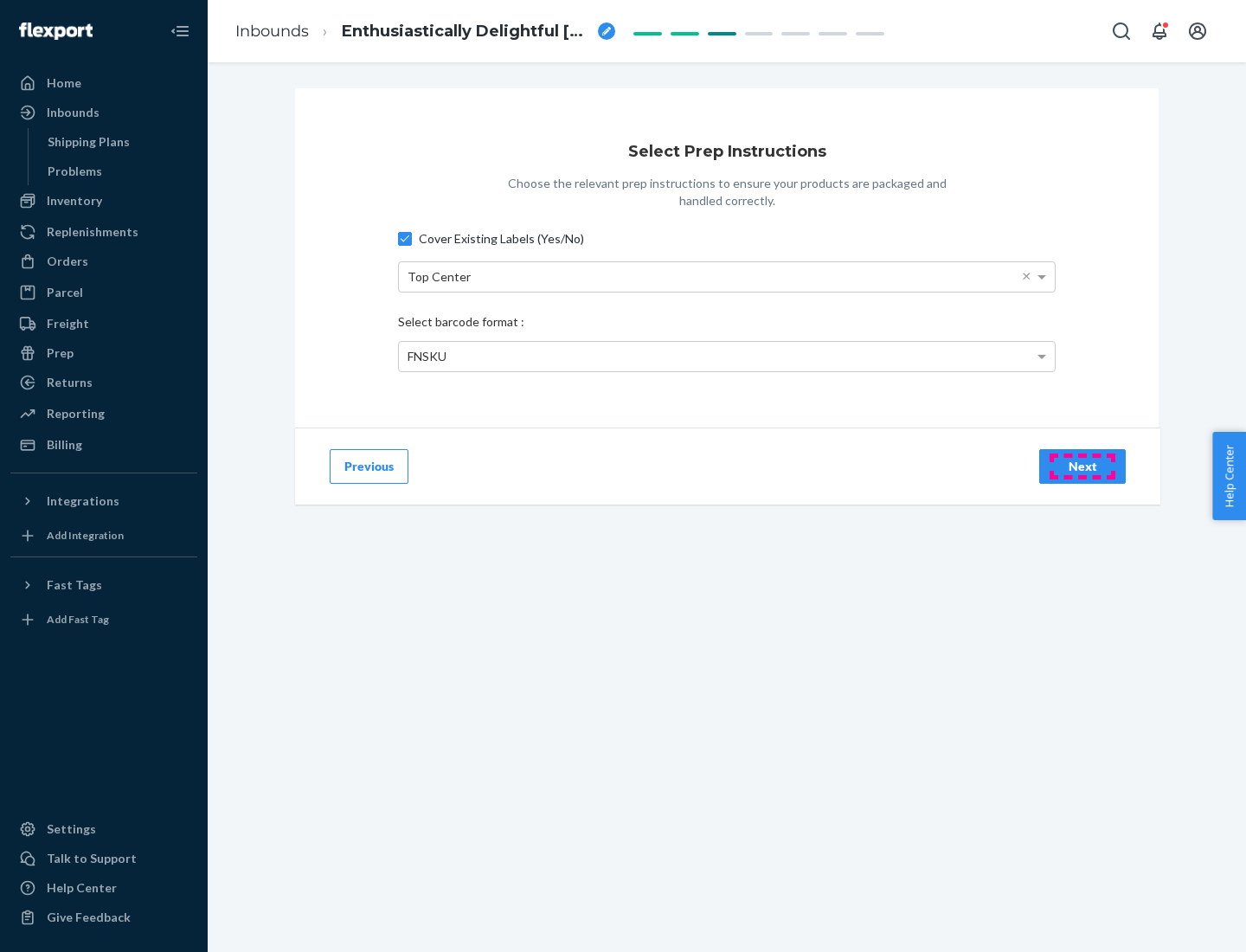
click at [1082, 466] on div "Next" at bounding box center [1082, 466] width 58 height 17
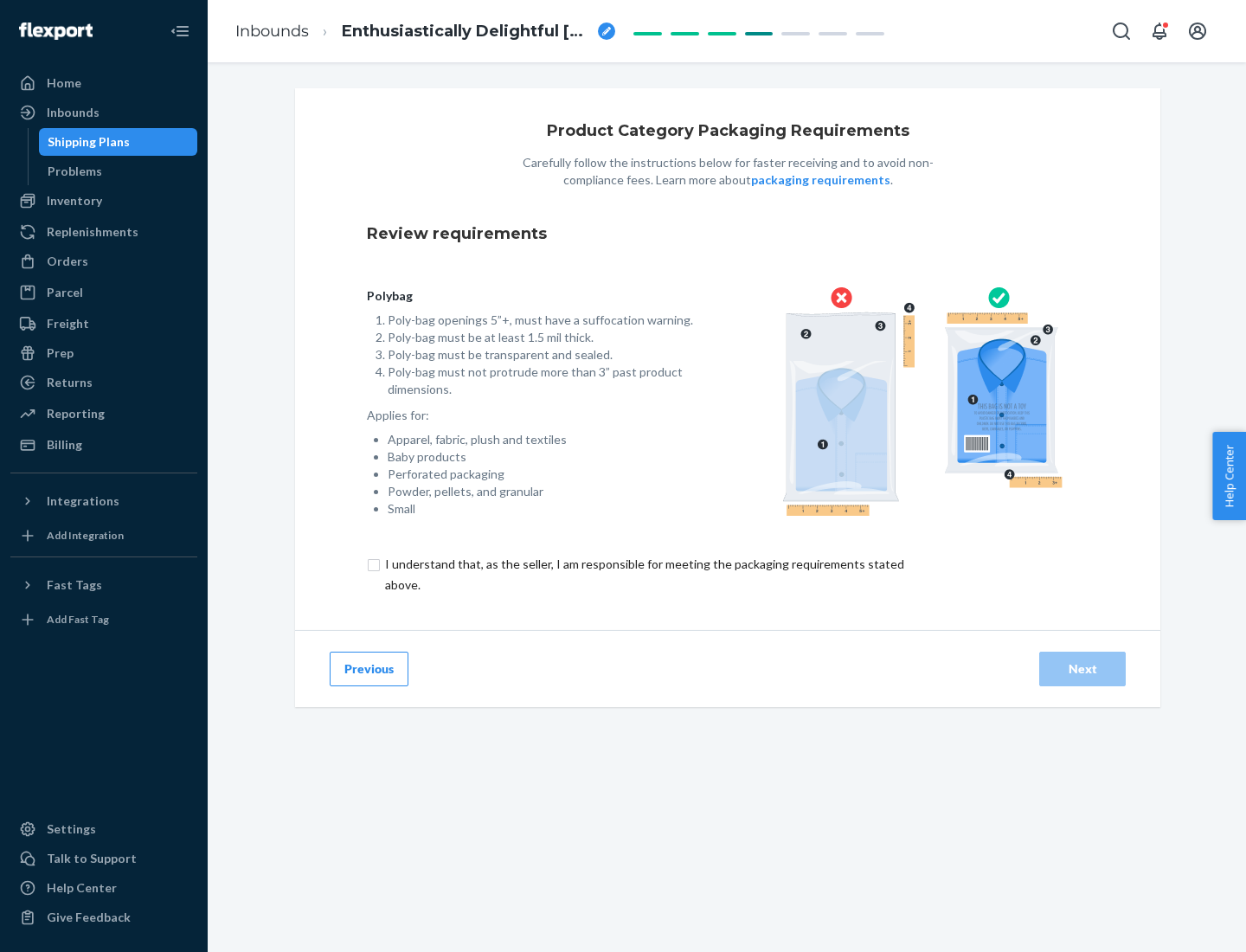
click at [643, 574] on input "checkbox" at bounding box center [654, 574] width 575 height 41
checkbox input "true"
click at [1082, 668] on div "Next" at bounding box center [1082, 668] width 58 height 17
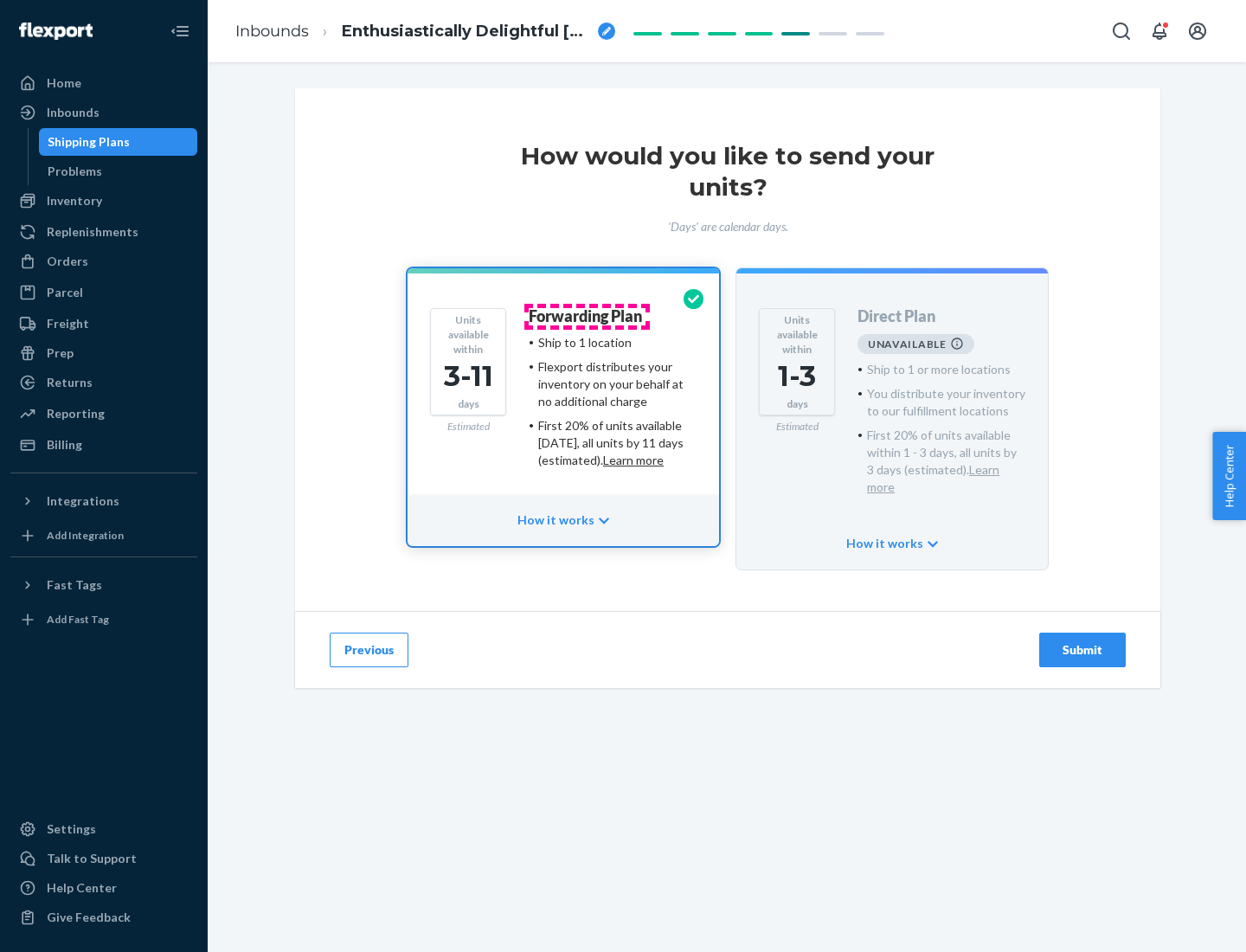
click at [586, 316] on h4 "Forwarding Plan" at bounding box center [585, 316] width 113 height 17
click at [1082, 641] on div "Submit" at bounding box center [1082, 649] width 58 height 17
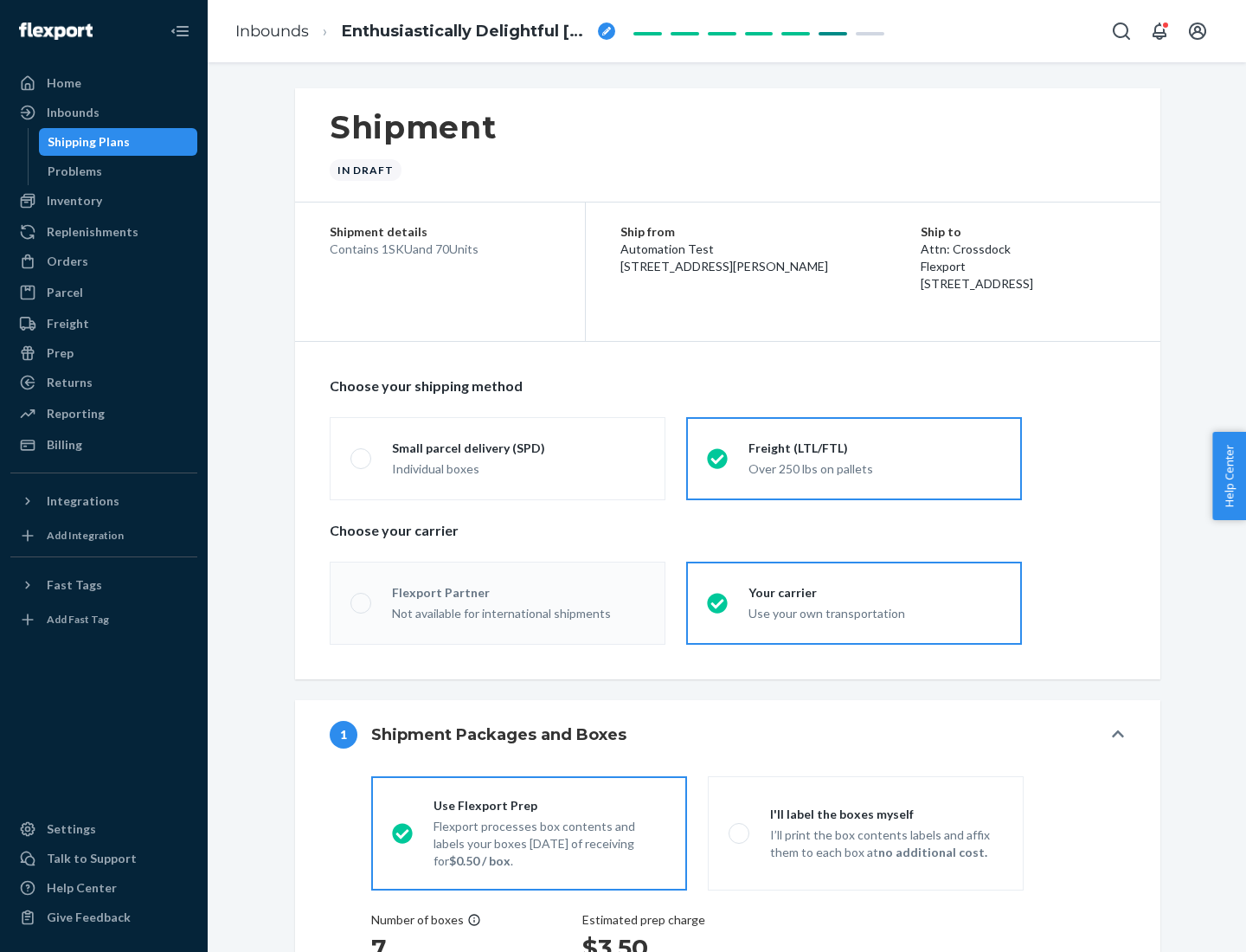
radio input "true"
radio input "false"
radio input "true"
radio input "false"
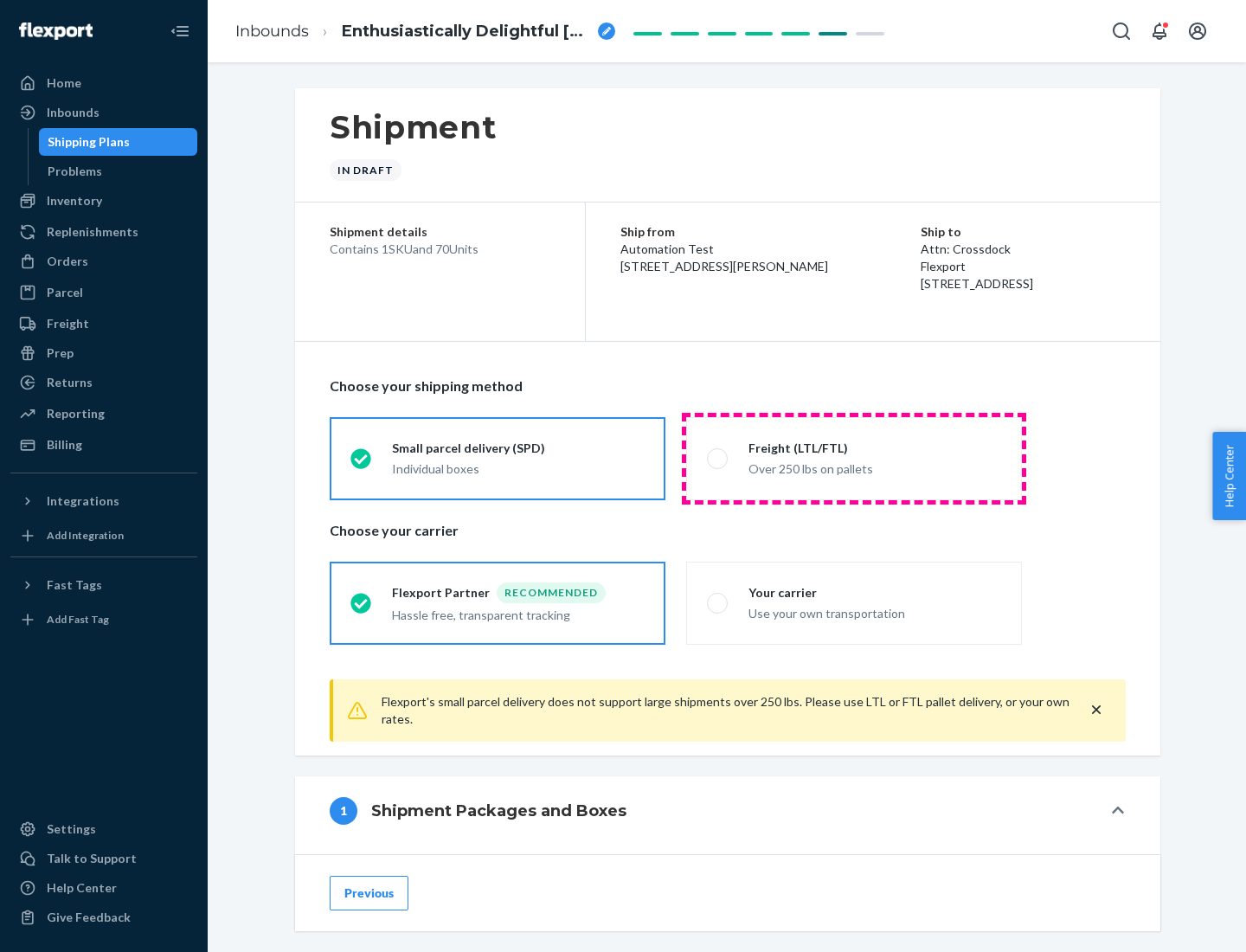
click at [854, 458] on div "Over 250 lbs on pallets" at bounding box center [874, 467] width 253 height 21
click at [718, 458] on input "Freight (LTL/FTL) Over 250 lbs on pallets" at bounding box center [712, 458] width 12 height 12
radio input "true"
radio input "false"
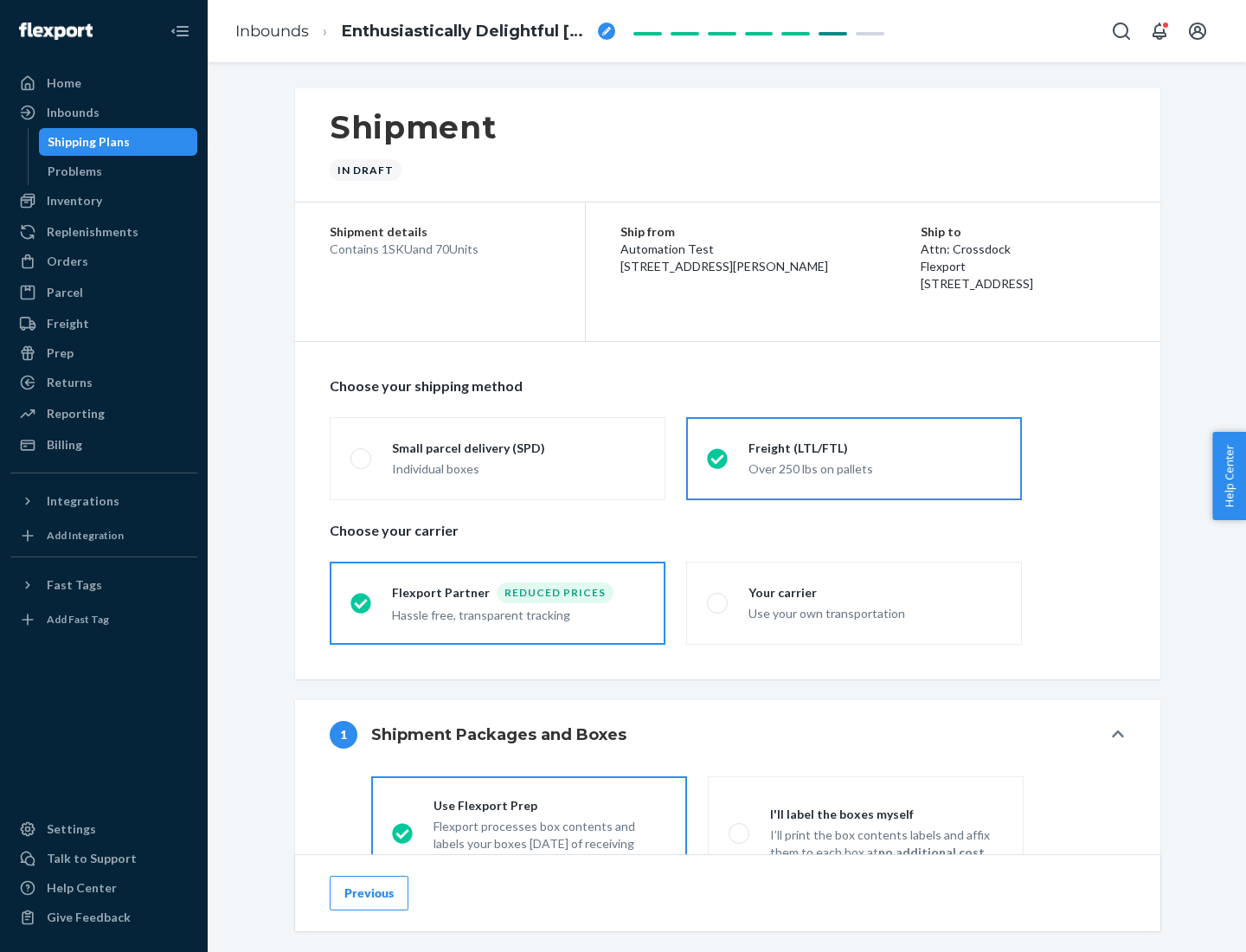
scroll to position [96, 0]
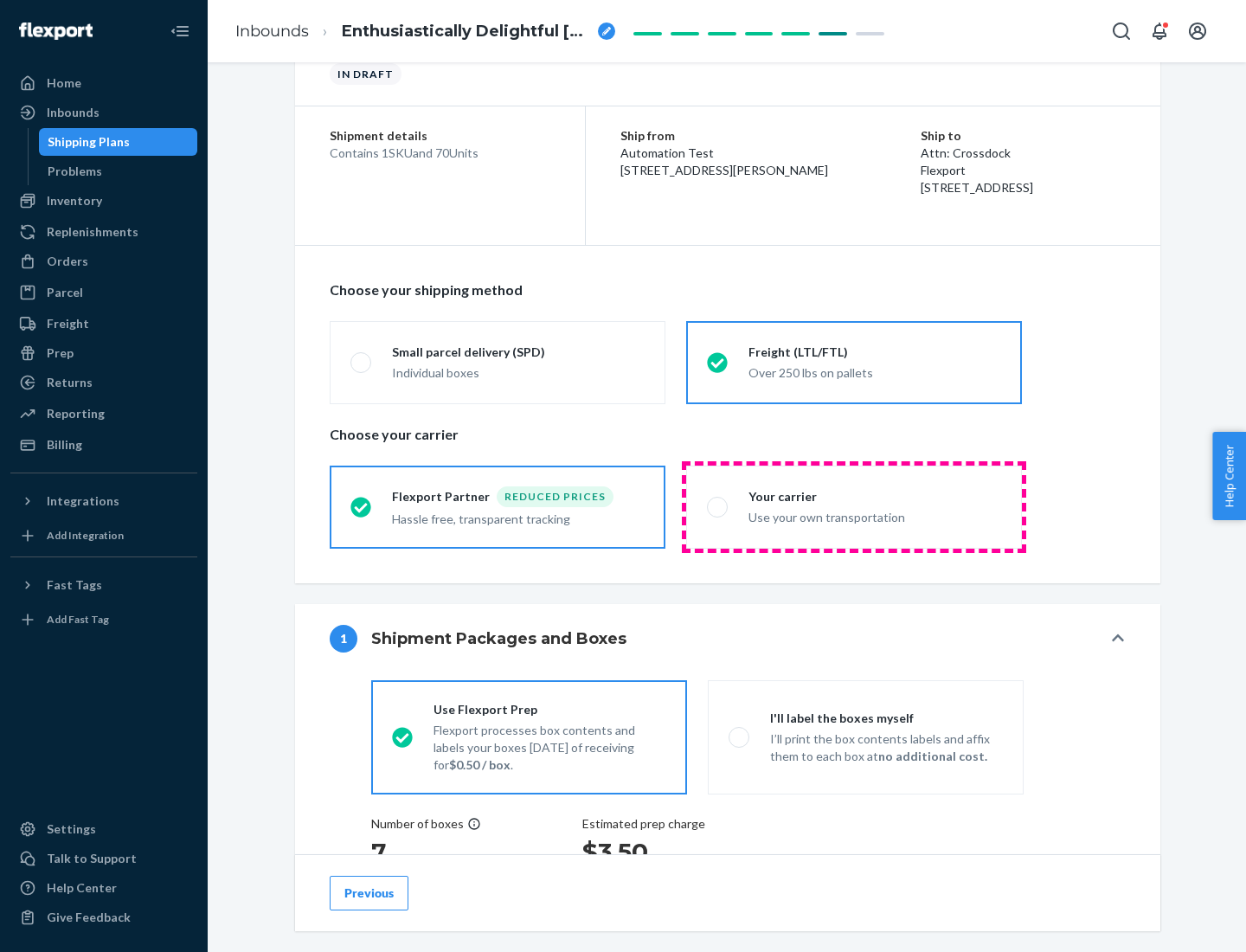
click at [854, 506] on div "Use your own transportation" at bounding box center [874, 515] width 253 height 21
click at [718, 506] on input "Your carrier Use your own transportation" at bounding box center [712, 506] width 12 height 12
radio input "true"
radio input "false"
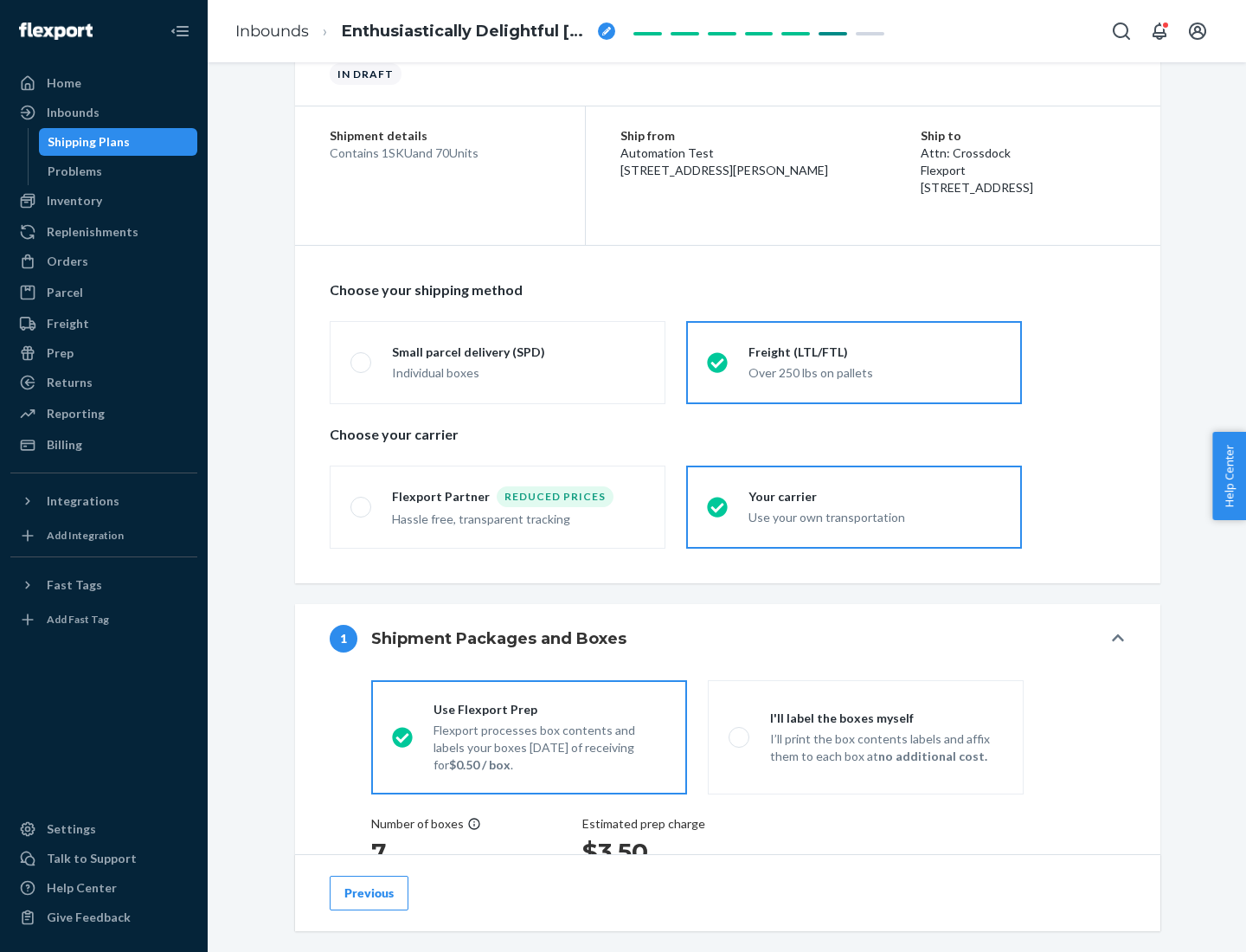
scroll to position [326, 0]
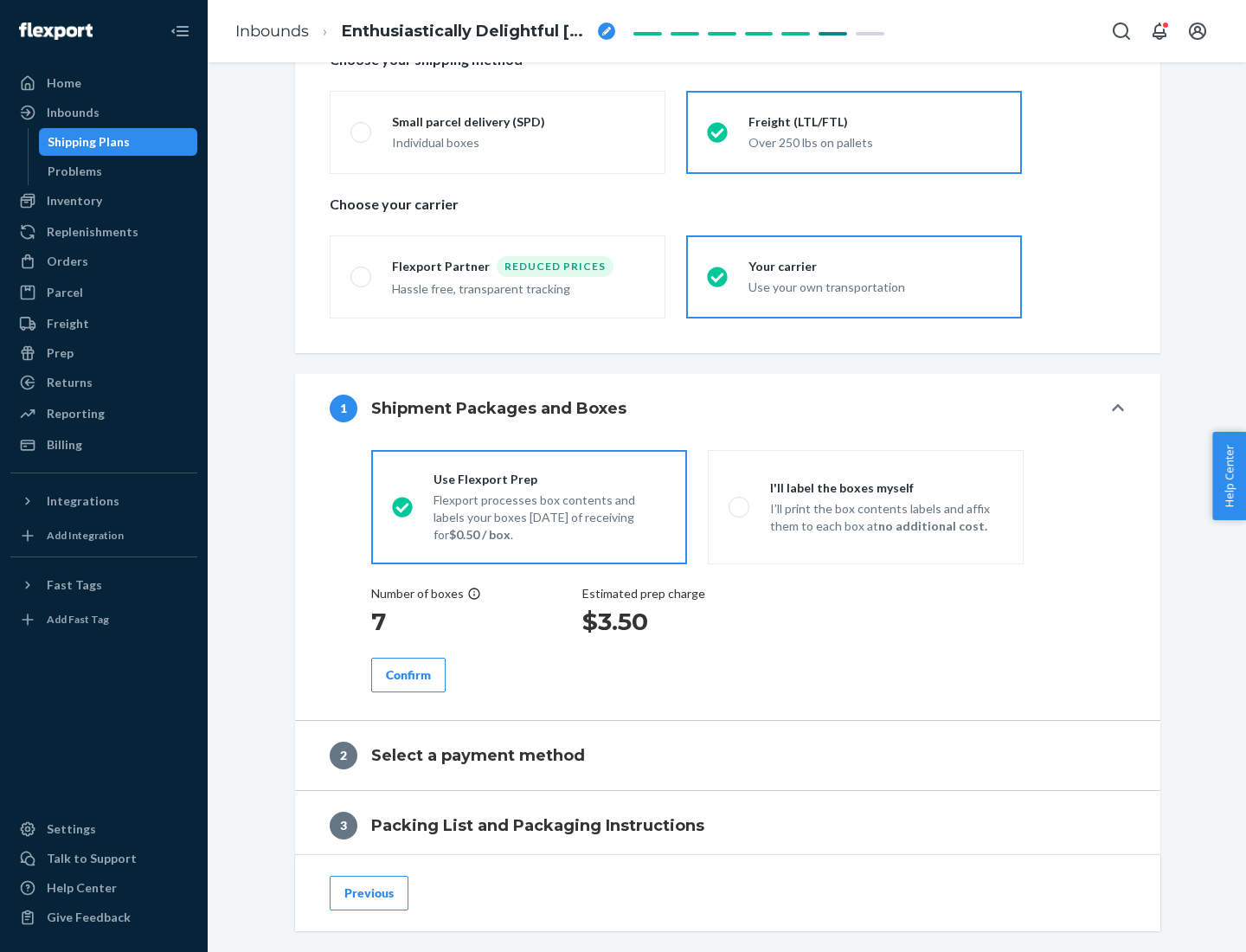
click at [865, 506] on p "I’ll print the box contents labels and affix them to each box at no additional …" at bounding box center [886, 517] width 233 height 34
click at [740, 506] on input "I'll label the boxes myself I’ll print the box contents labels and affix them t…" at bounding box center [734, 506] width 12 height 12
radio input "true"
radio input "false"
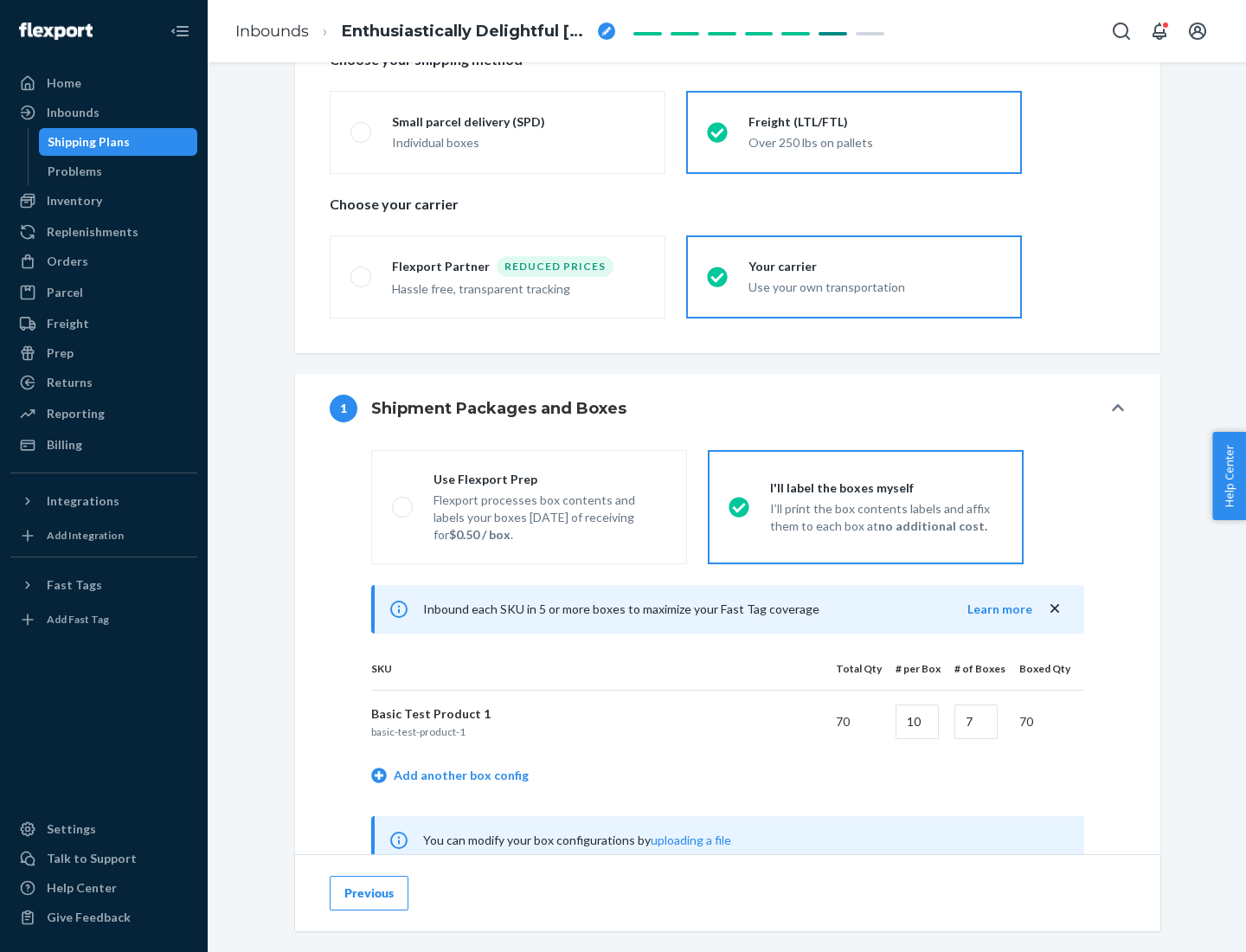
scroll to position [540, 0]
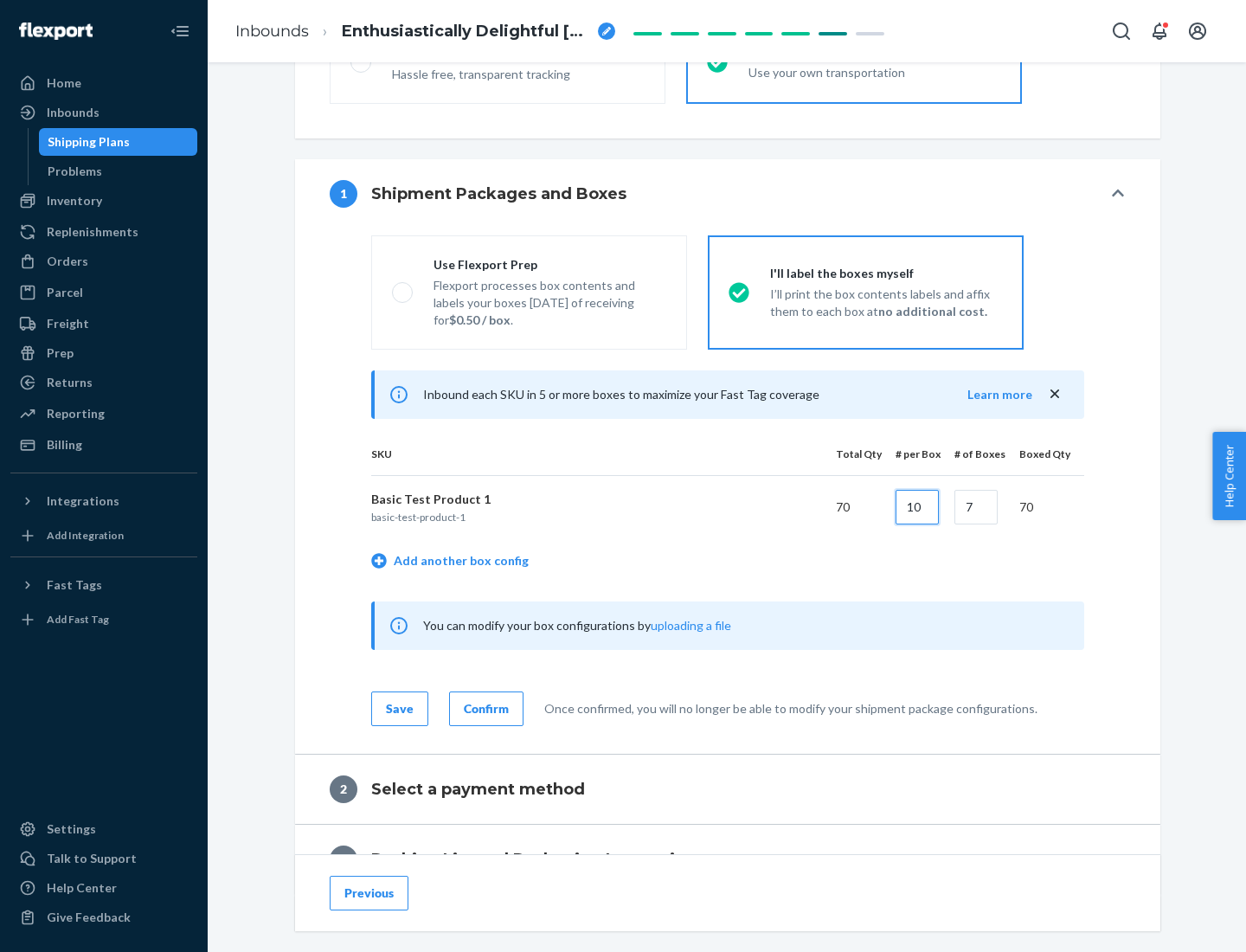
type input "10"
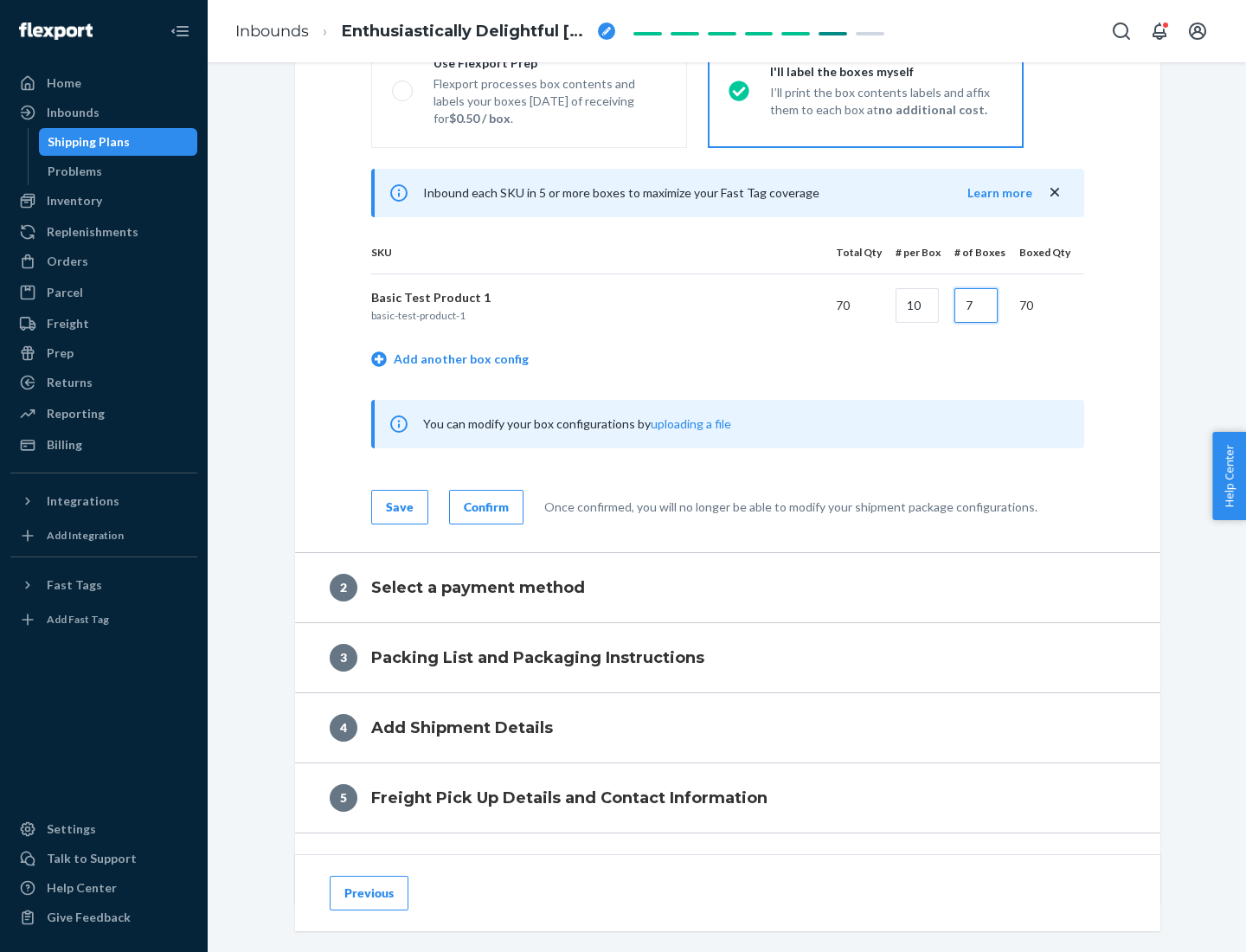
type input "7"
click at [484, 506] on div "Confirm" at bounding box center [486, 506] width 45 height 17
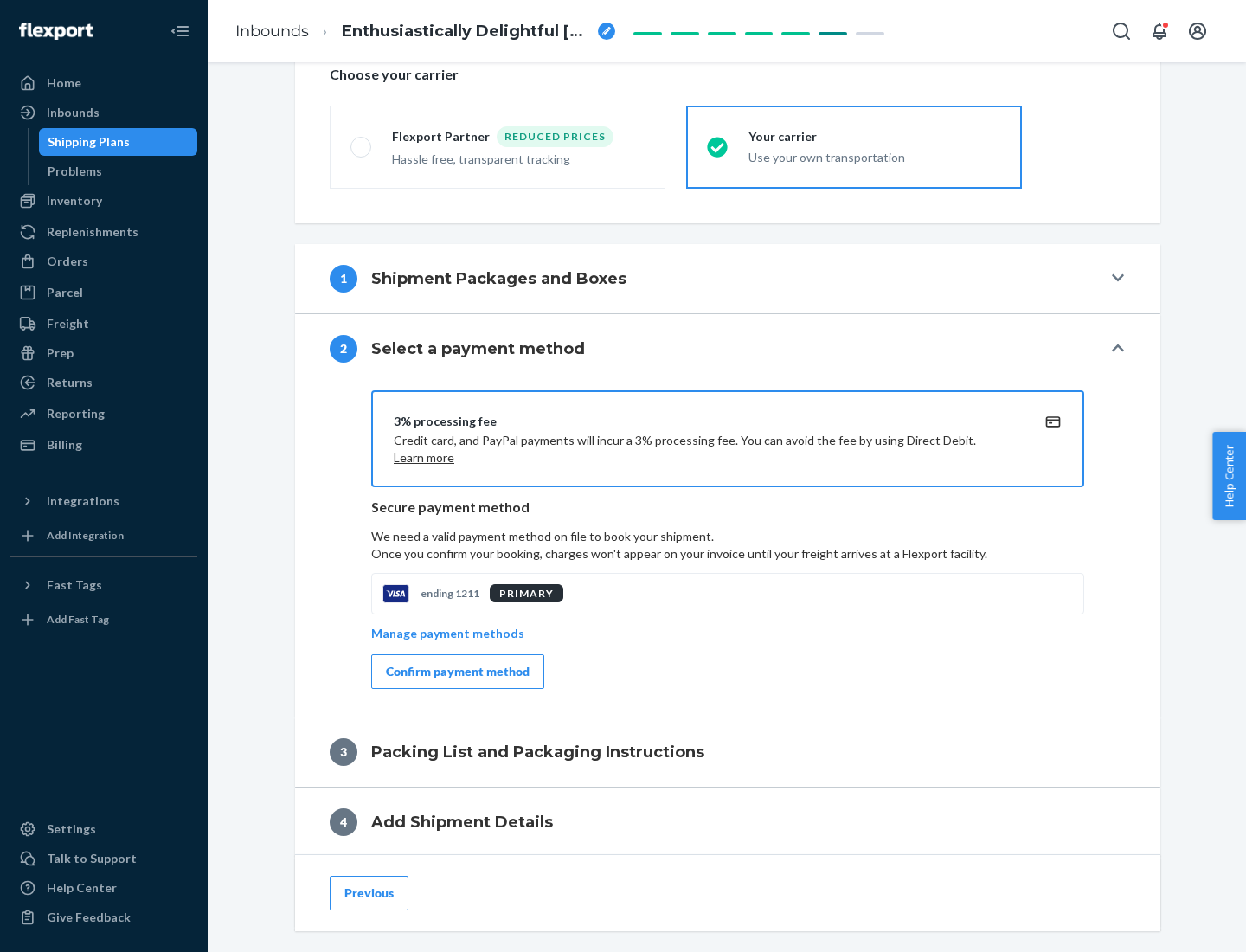
scroll to position [620, 0]
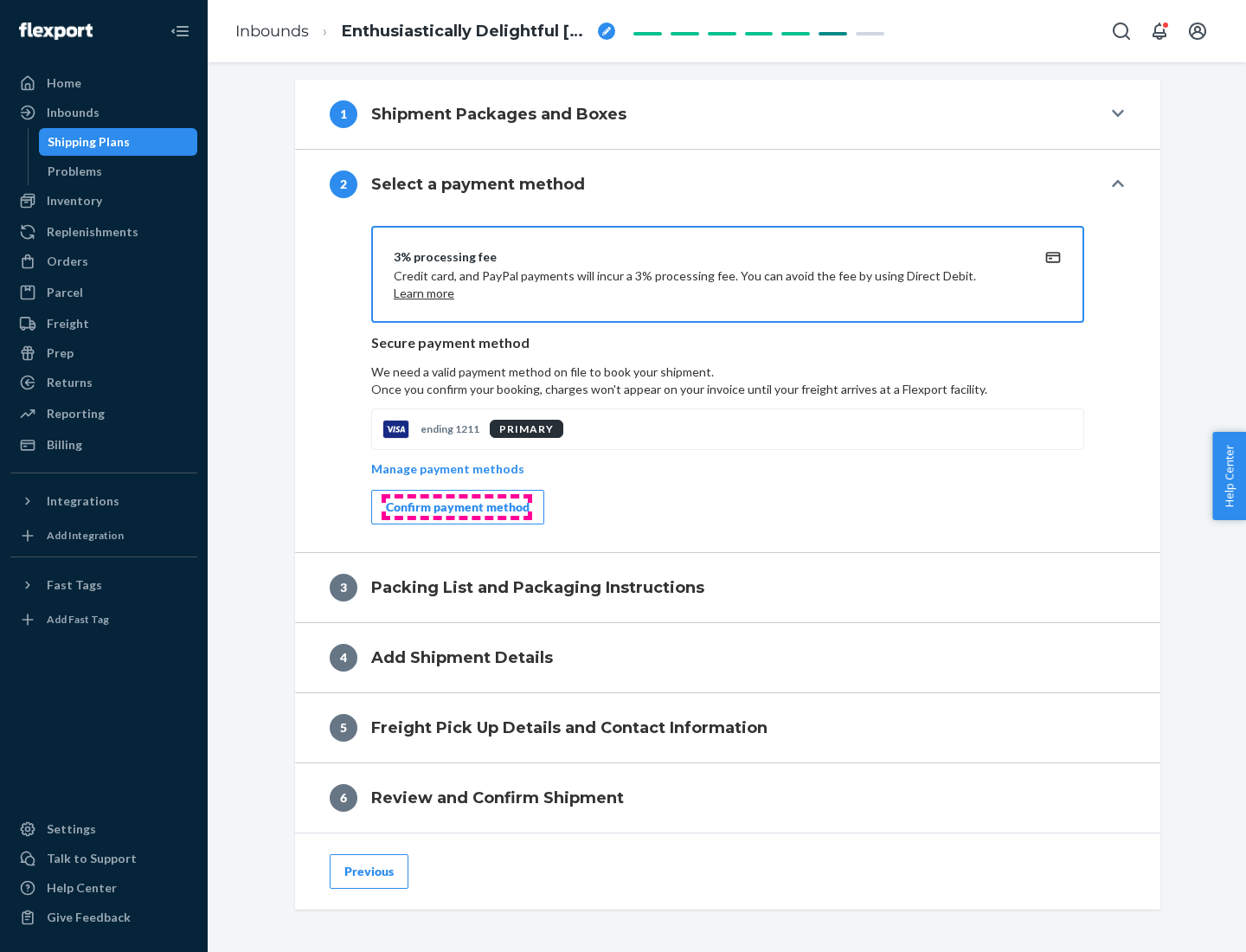
click at [456, 507] on div "Confirm payment method" at bounding box center [458, 506] width 144 height 17
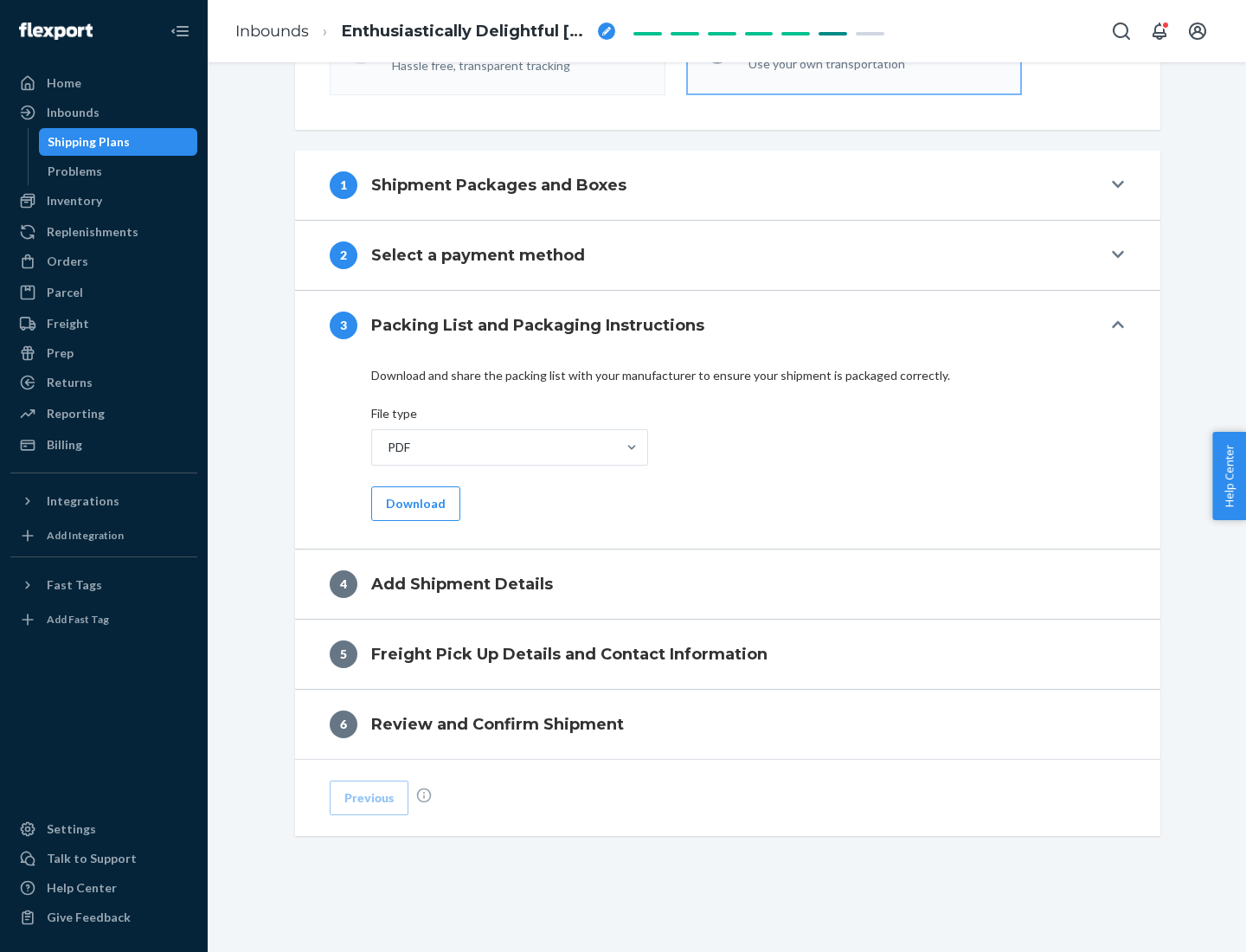
scroll to position [546, 0]
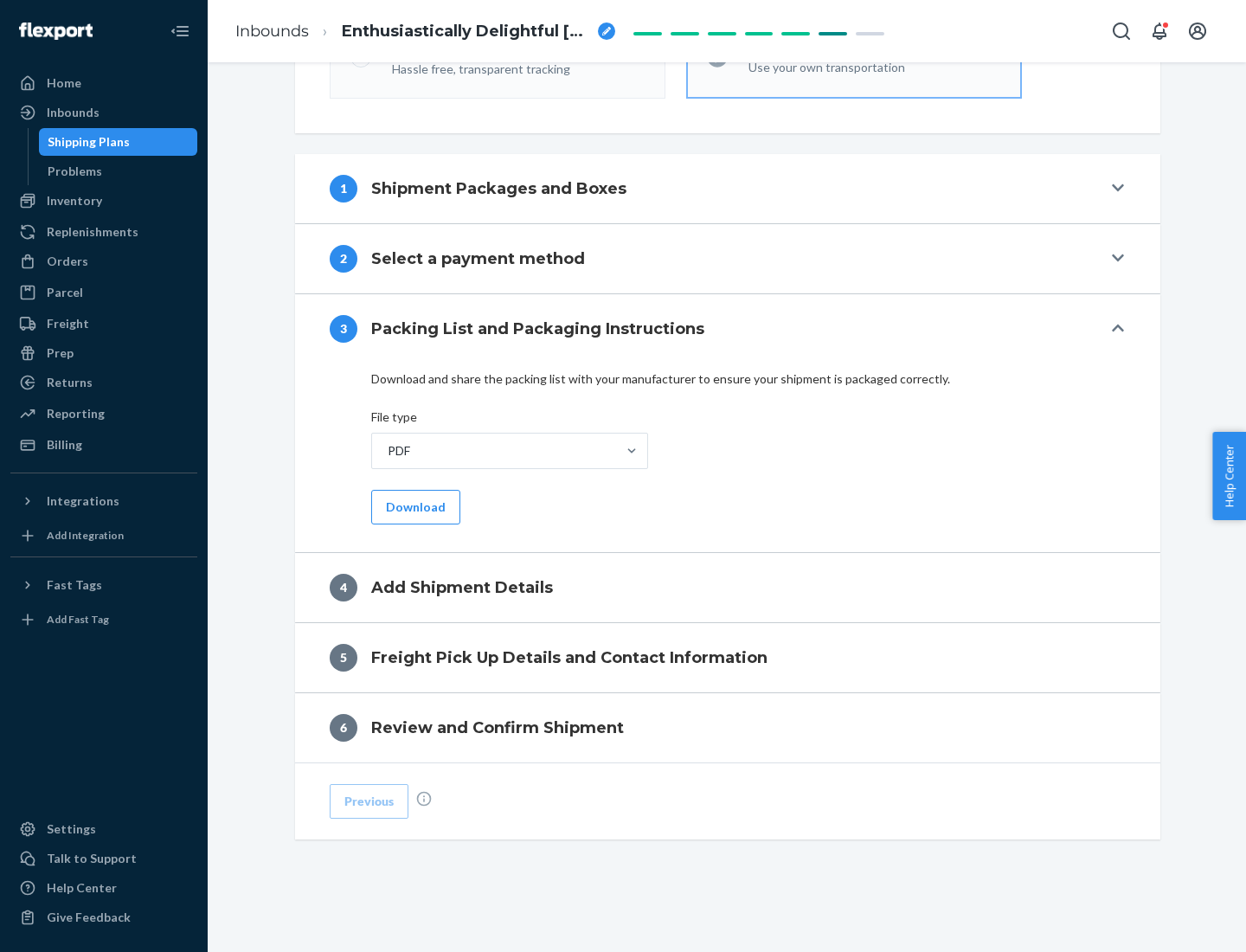
click at [414, 506] on button "Download" at bounding box center [415, 507] width 89 height 34
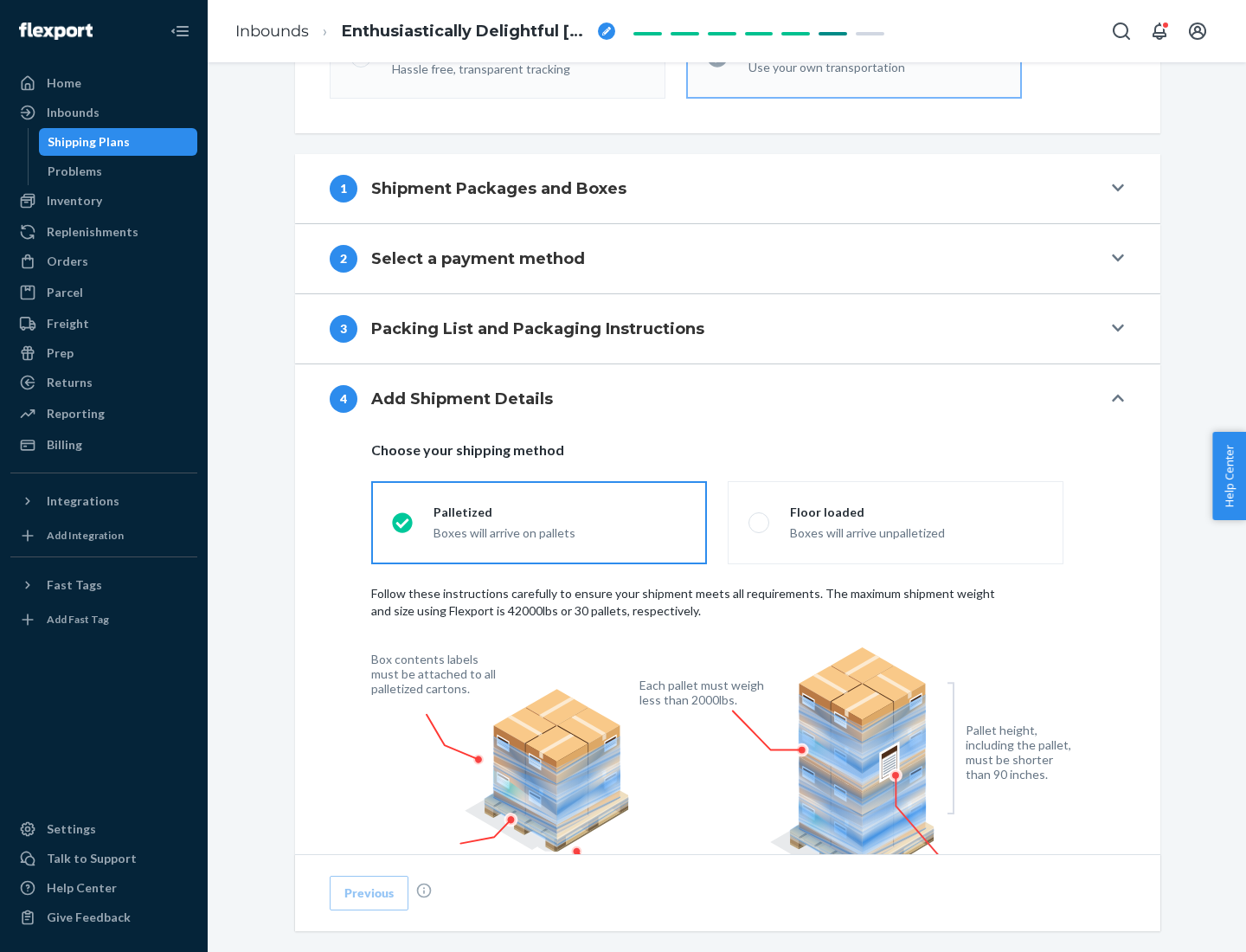
scroll to position [1135, 0]
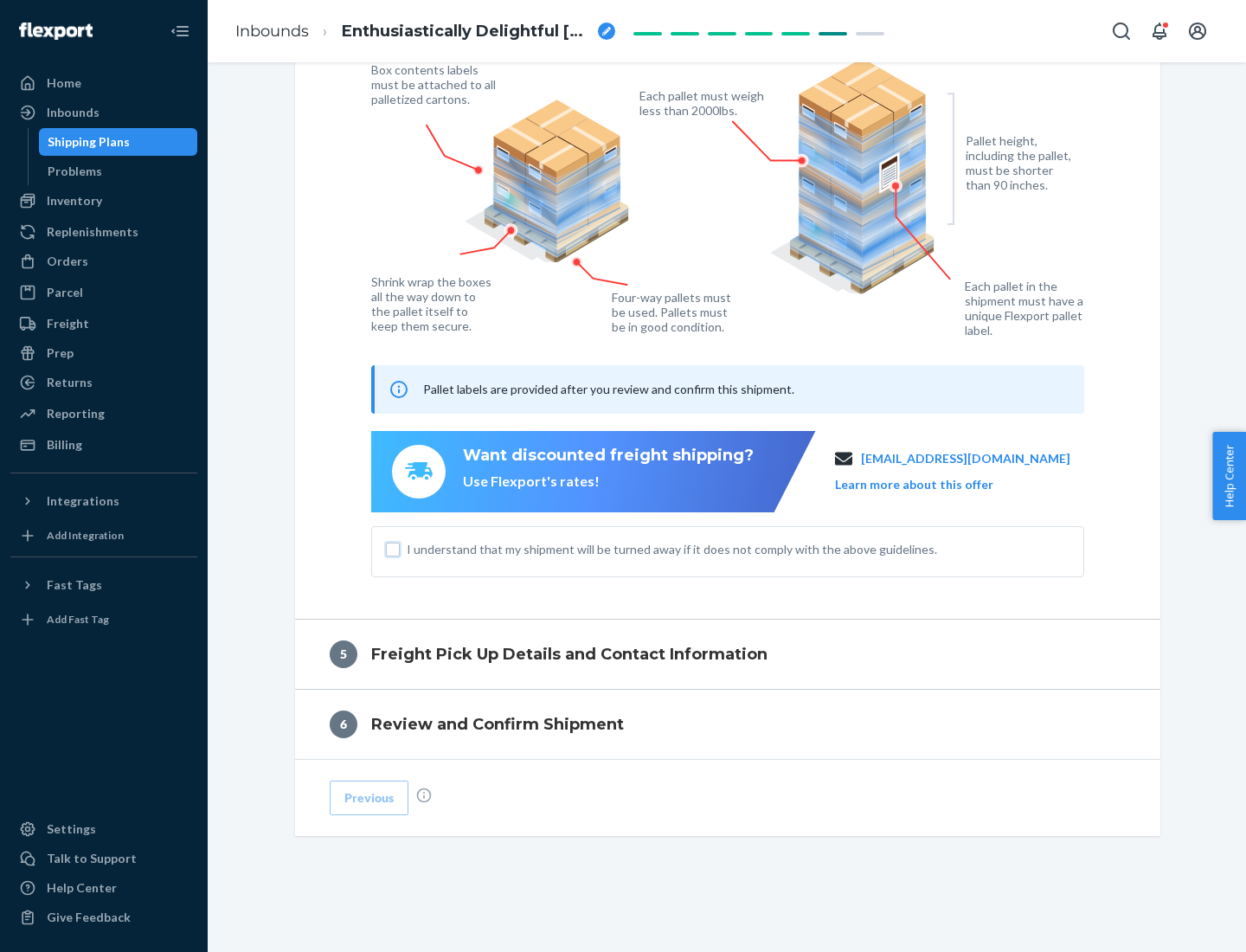
click at [393, 548] on input "I understand that my shipment will be turned away if it does not comply with th…" at bounding box center [392, 548] width 13 height 13
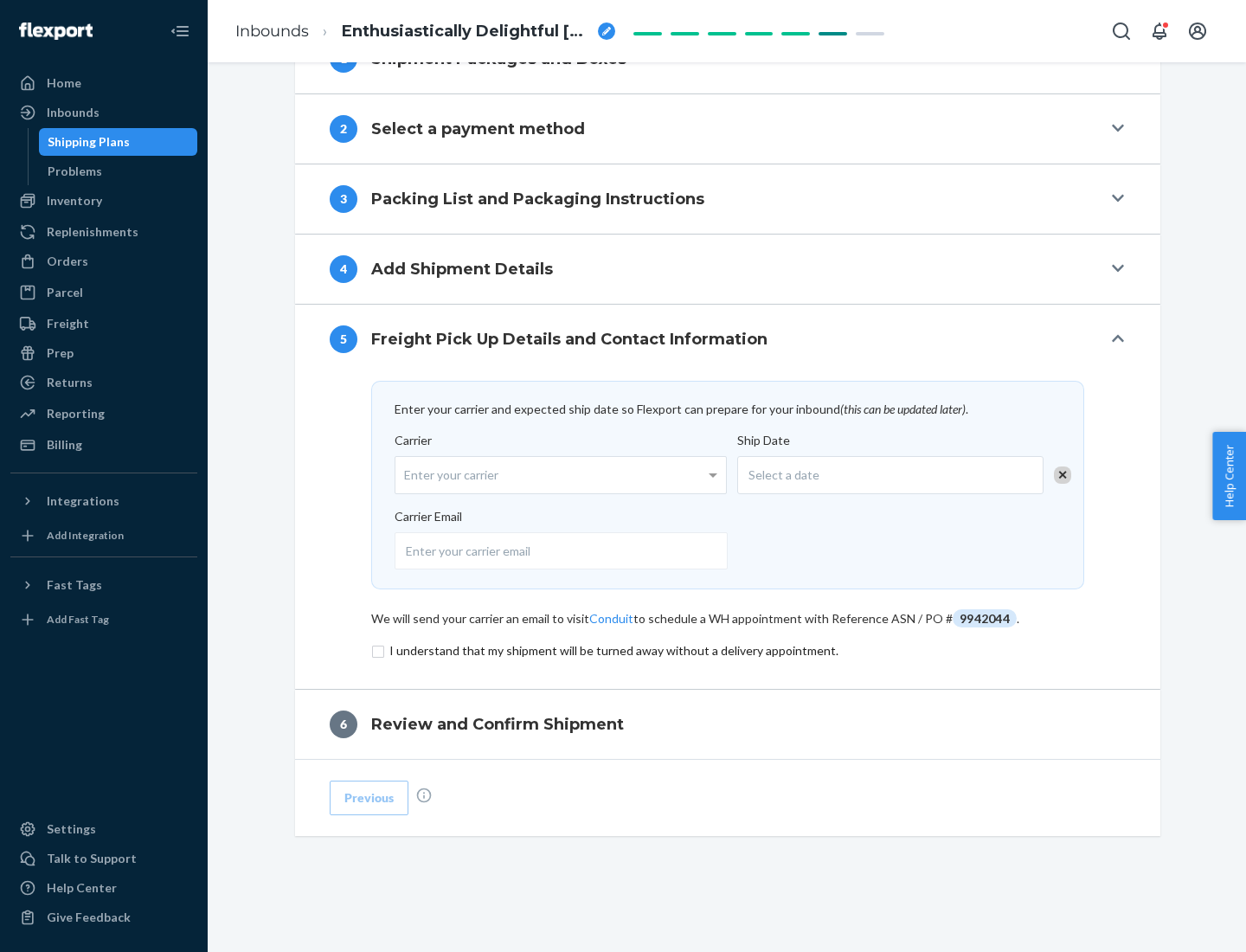
scroll to position [676, 0]
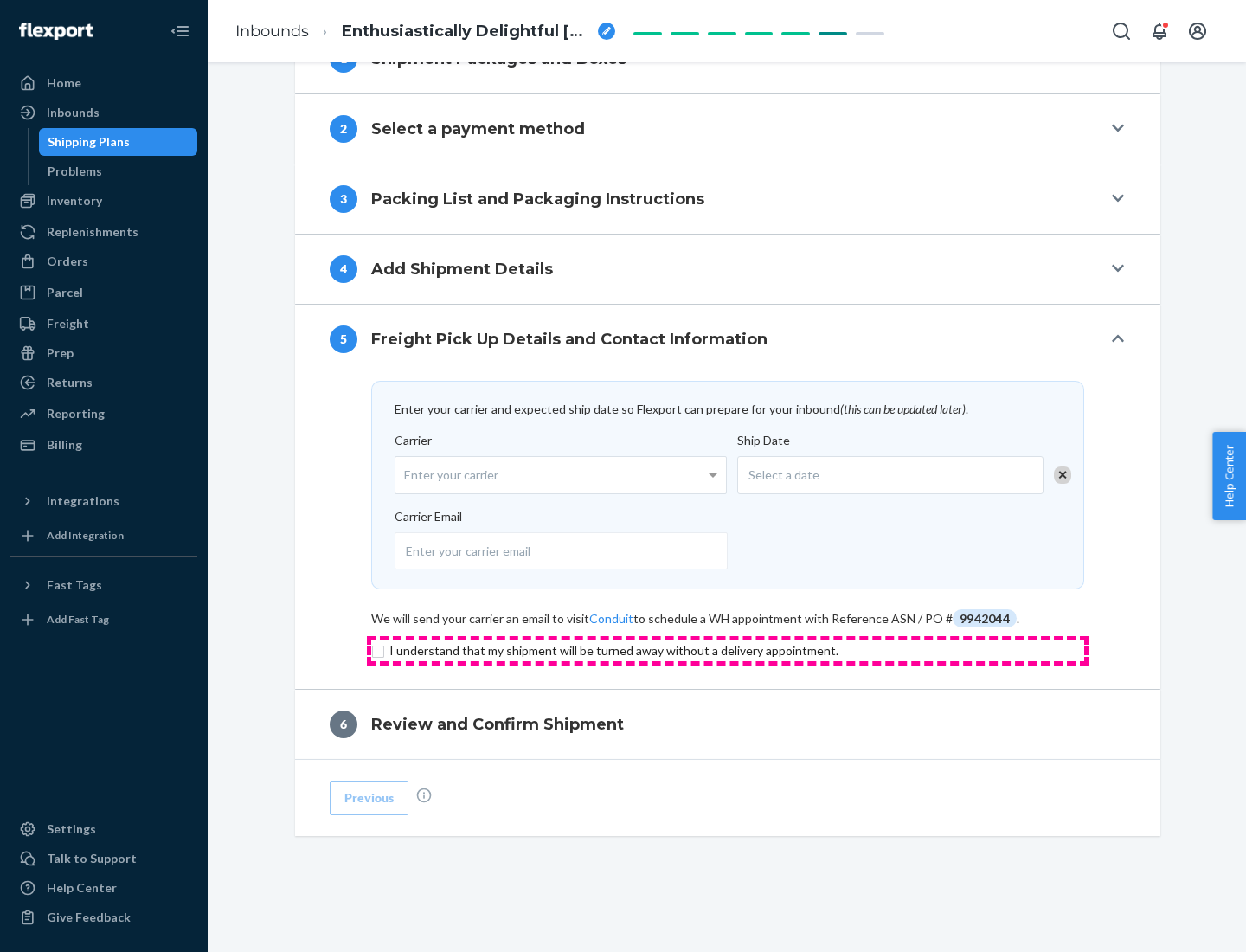
click at [727, 650] on input "checkbox" at bounding box center [727, 650] width 713 height 21
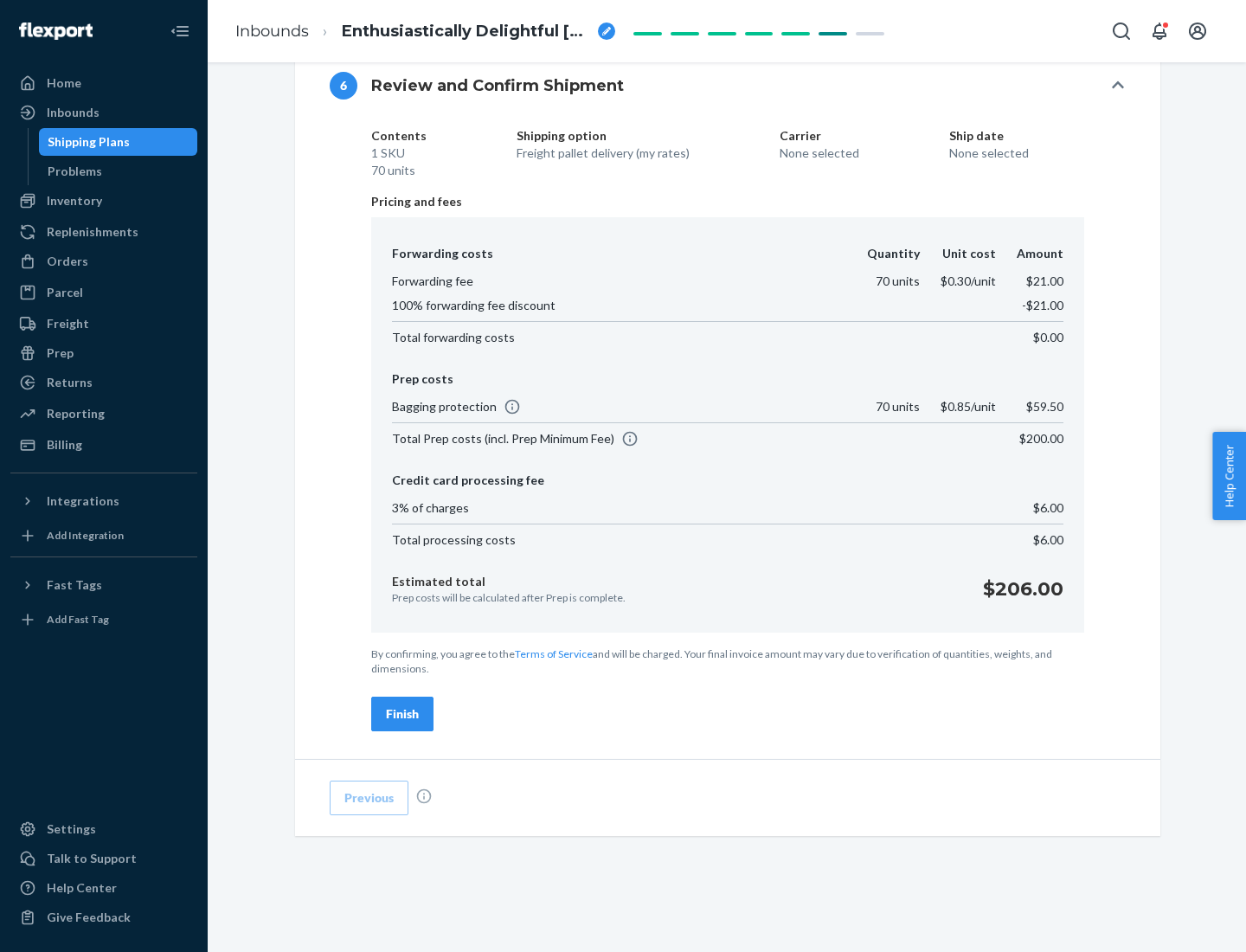
click at [403, 714] on div "Finish" at bounding box center [402, 713] width 33 height 17
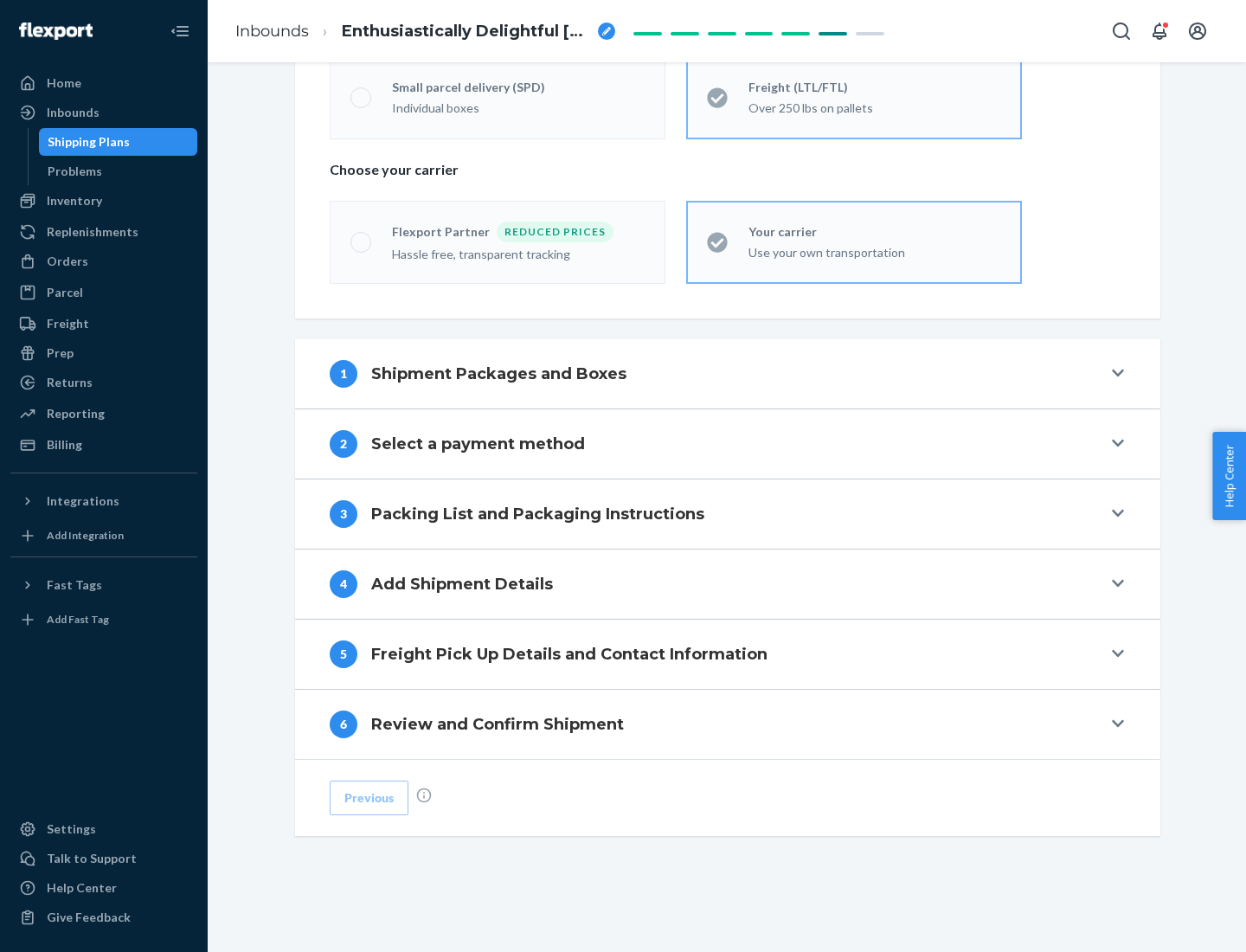
scroll to position [360, 0]
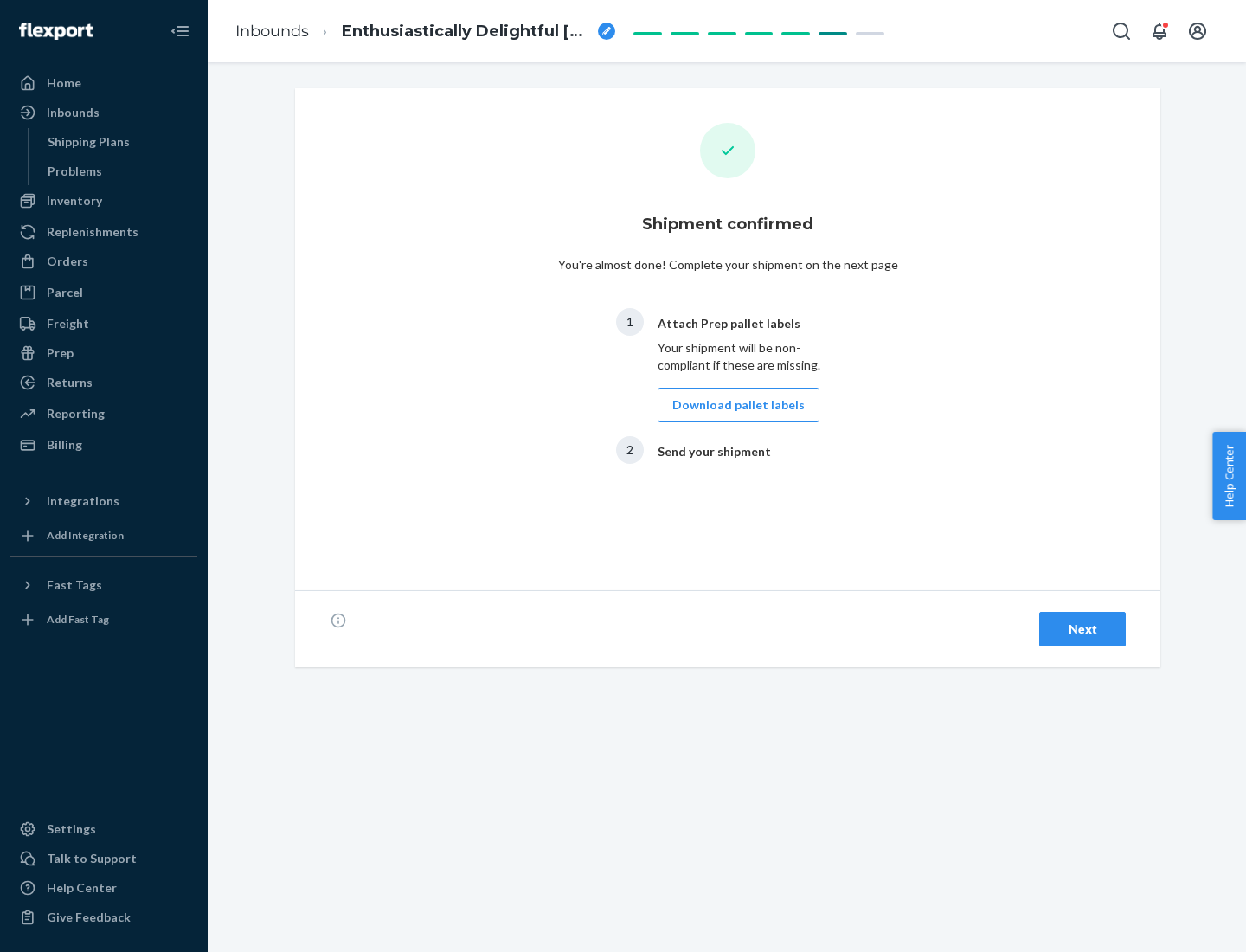
click at [734, 405] on button "Download pallet labels" at bounding box center [738, 405] width 162 height 34
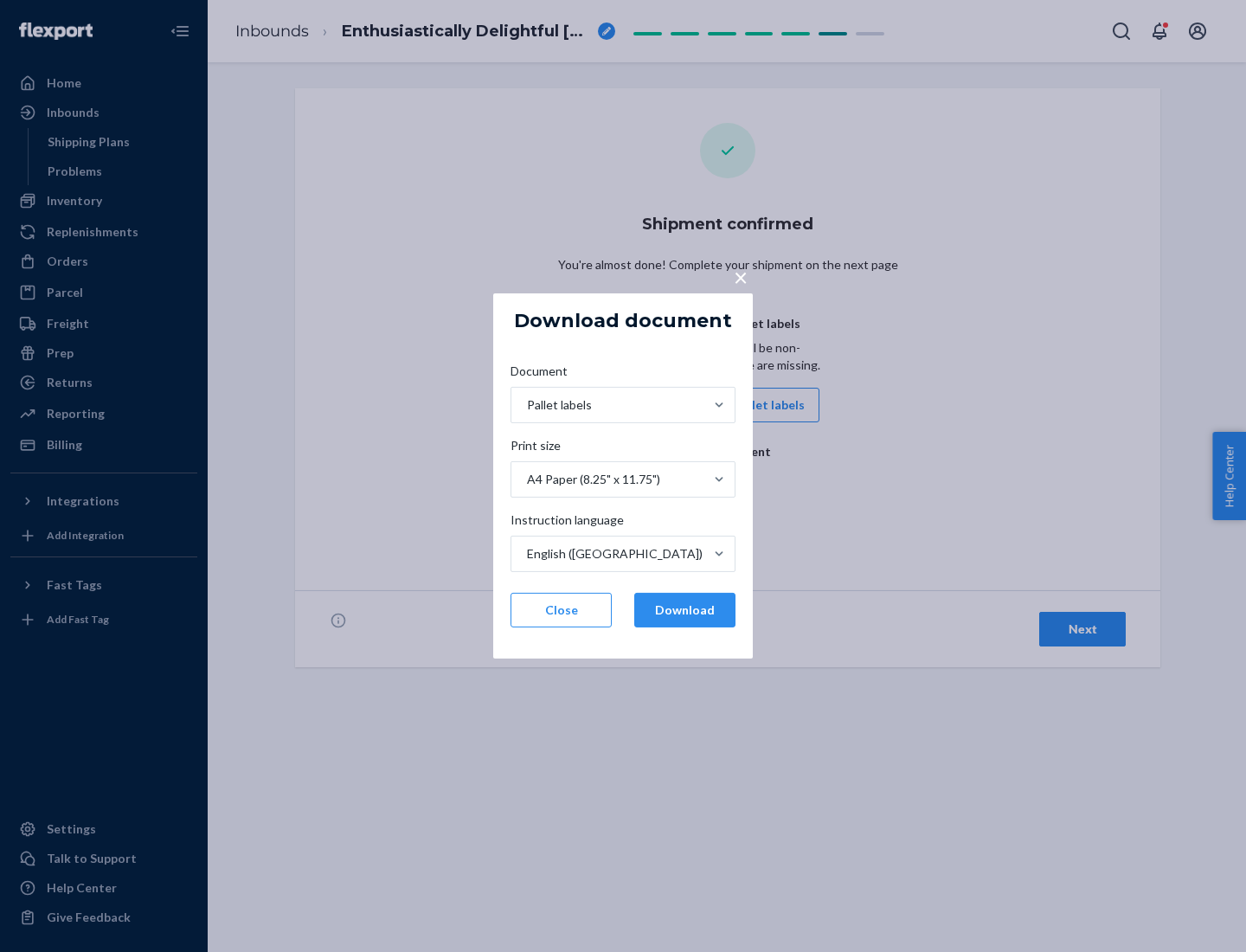
click at [684, 609] on button "Download" at bounding box center [684, 609] width 102 height 34
click at [740, 276] on span "×" at bounding box center [740, 277] width 13 height 30
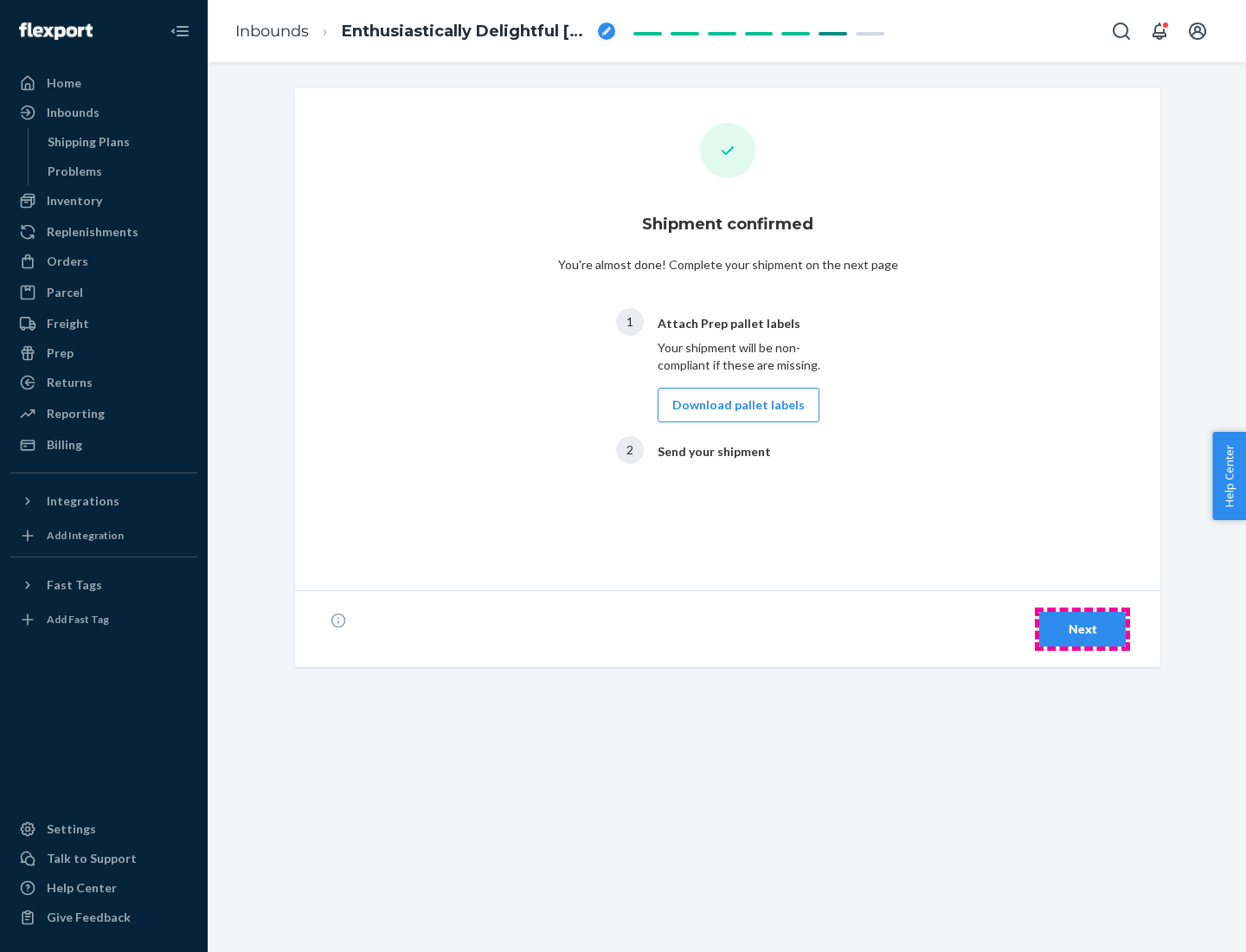
click at [1082, 629] on div "Next" at bounding box center [1082, 628] width 58 height 17
